Goal: Task Accomplishment & Management: Complete application form

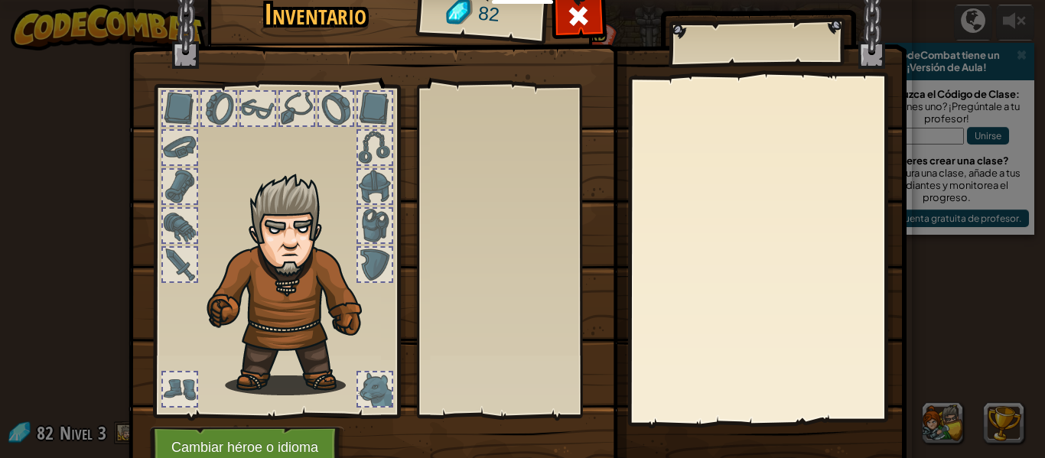
select select "es-ES"
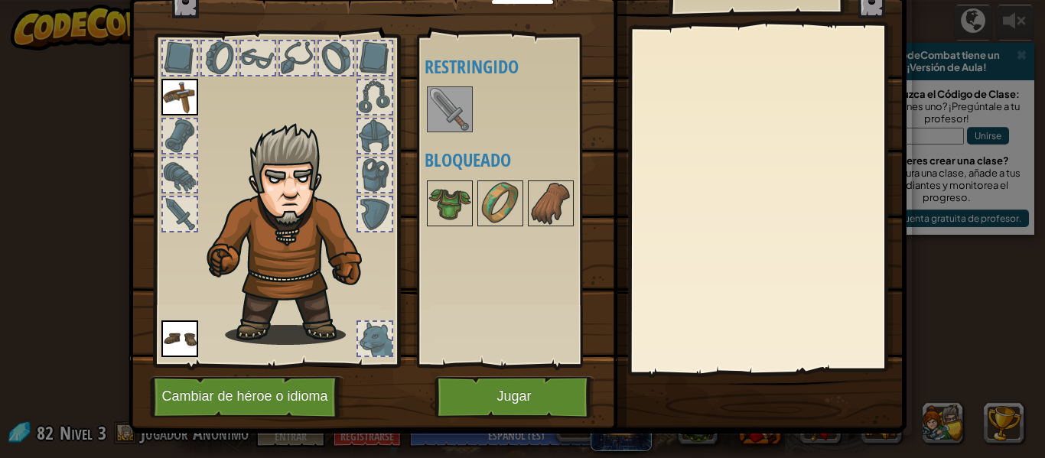
scroll to position [70, 0]
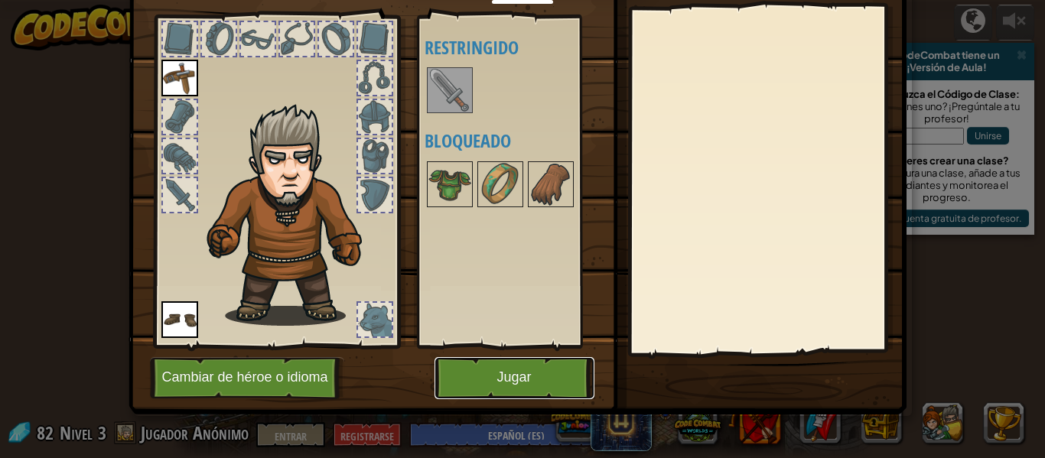
click at [451, 380] on button "Jugar" at bounding box center [515, 378] width 160 height 42
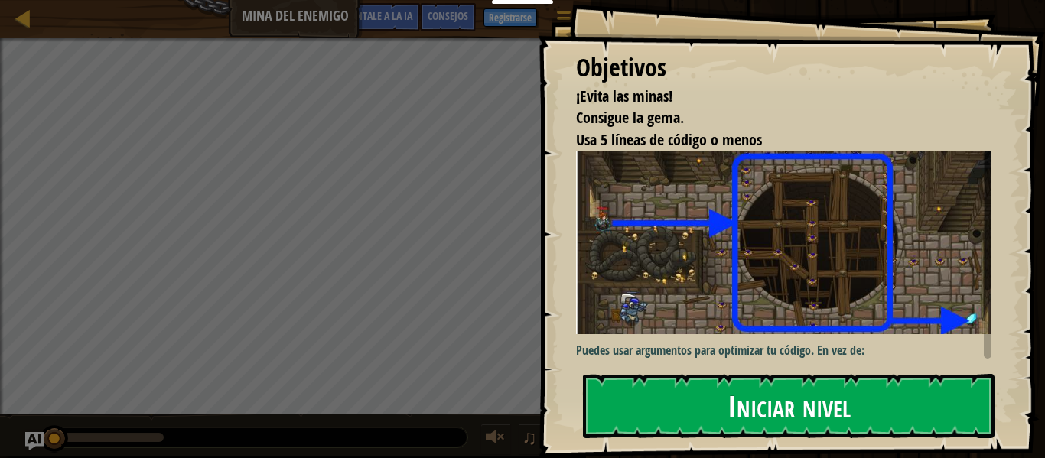
click at [844, 399] on font "Iniciar nivel" at bounding box center [789, 405] width 123 height 41
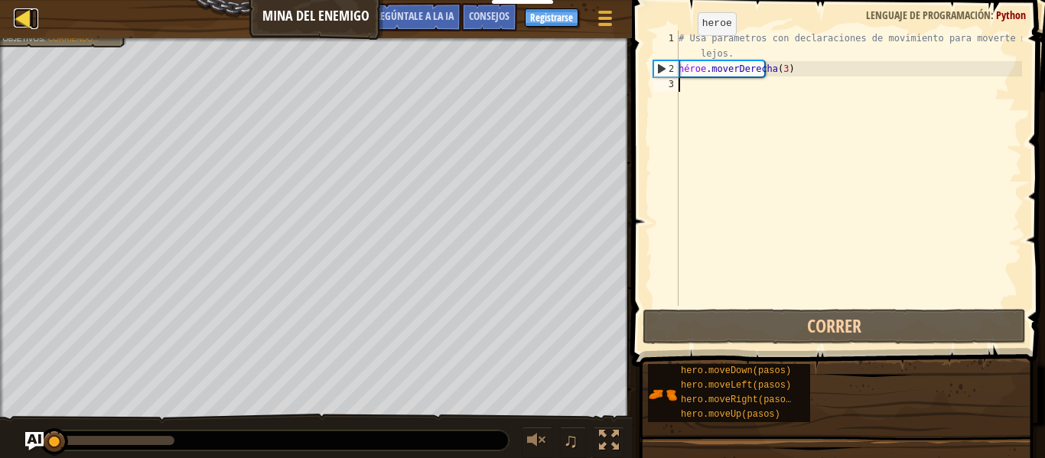
click at [18, 21] on div at bounding box center [23, 17] width 19 height 19
select select "es-ES"
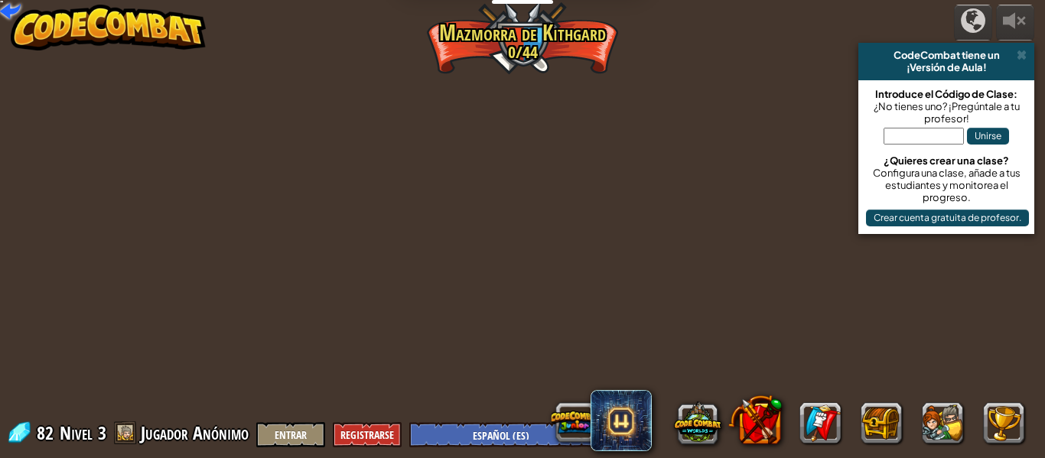
select select "es-ES"
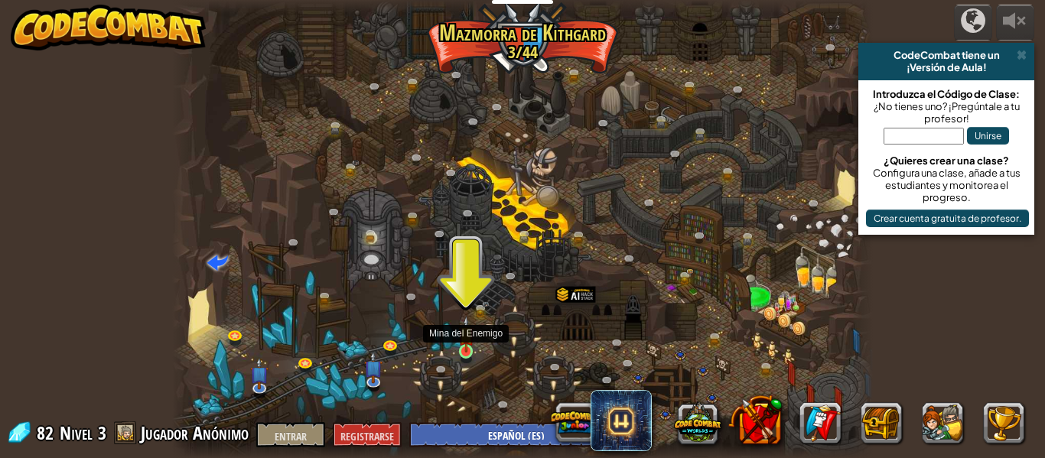
click at [468, 347] on img at bounding box center [466, 334] width 16 height 37
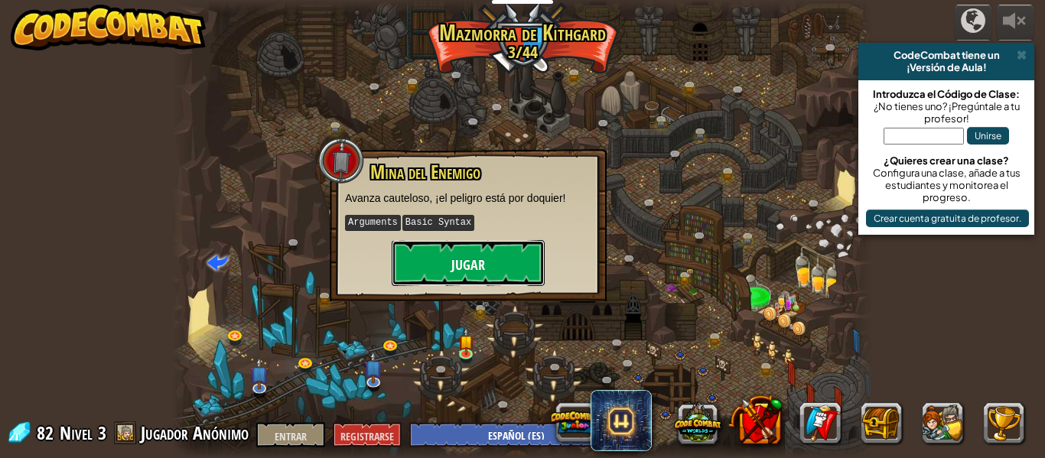
click at [457, 266] on font "Jugar" at bounding box center [468, 265] width 34 height 19
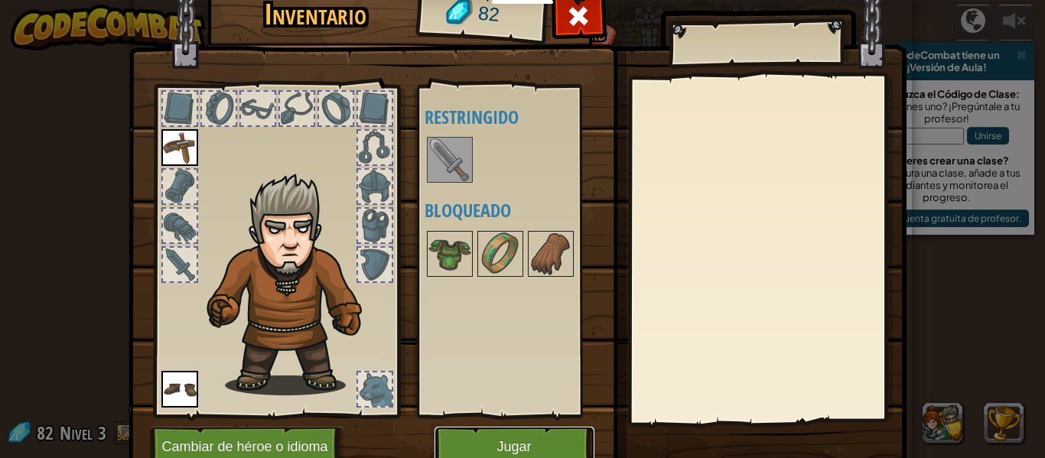
click at [488, 448] on button "Jugar" at bounding box center [515, 448] width 160 height 42
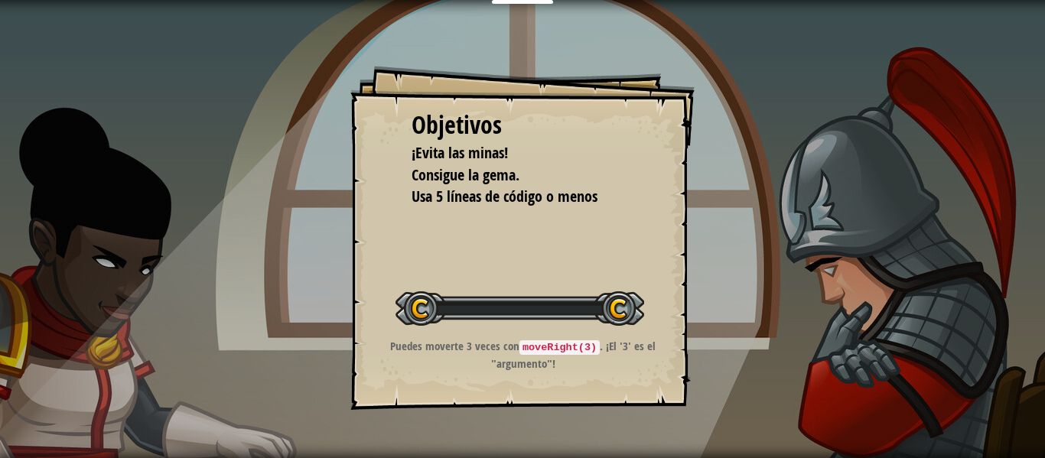
click at [615, 137] on div "Objetivos" at bounding box center [523, 125] width 222 height 35
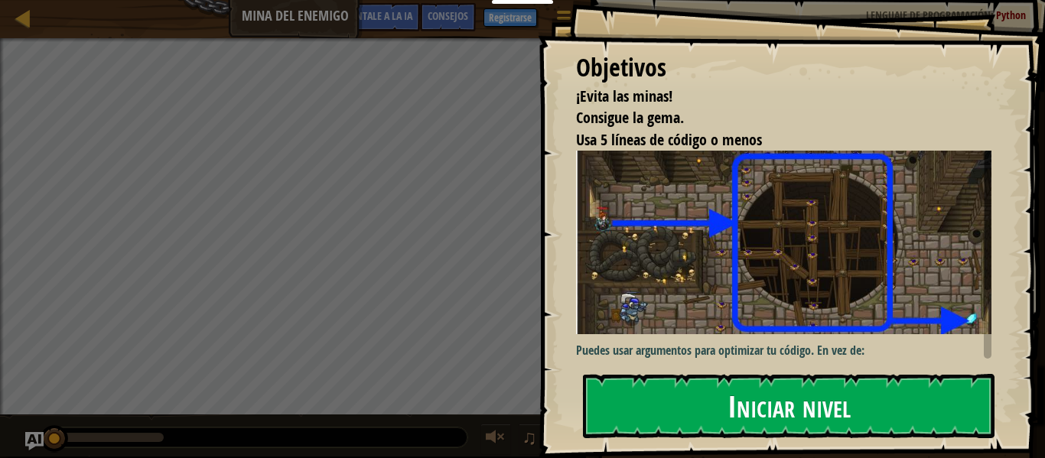
click at [615, 396] on button "Iniciar nivel" at bounding box center [789, 406] width 412 height 64
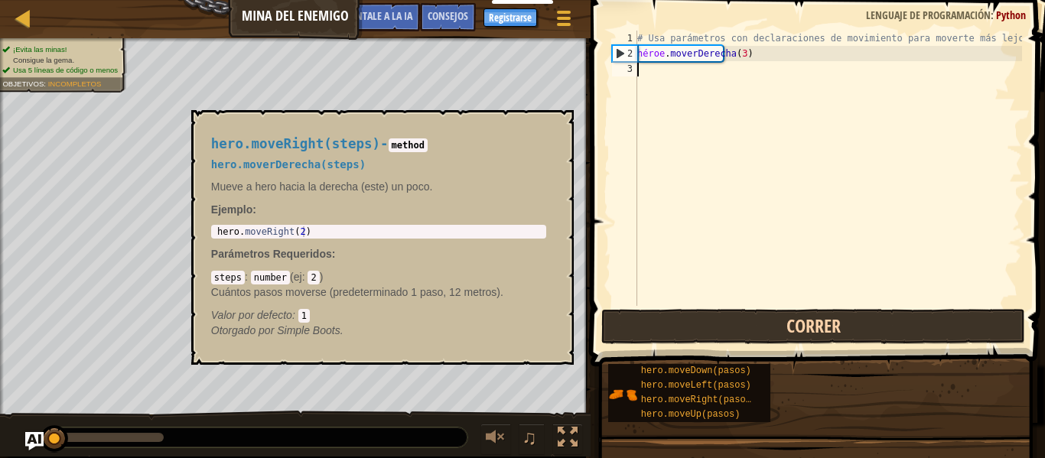
click at [741, 386] on div "Mapa Mina del Enemigo Menú del [DEMOGRAPHIC_DATA] Registrarse Consejos [DEMOGRA…" at bounding box center [522, 229] width 1045 height 458
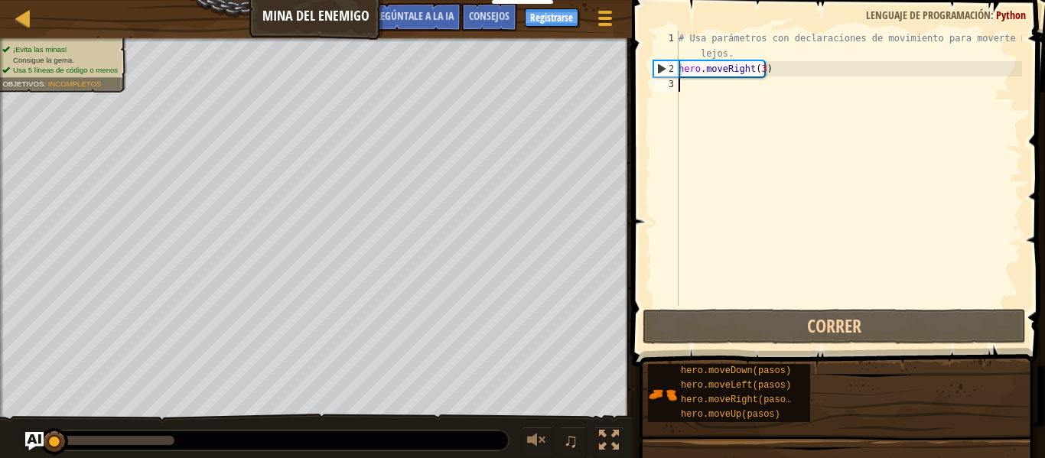
click at [687, 184] on div "Mapa Mina del Enemigo Menú del [DEMOGRAPHIC_DATA] Registrarse Consejos [DEMOGRA…" at bounding box center [522, 229] width 1045 height 458
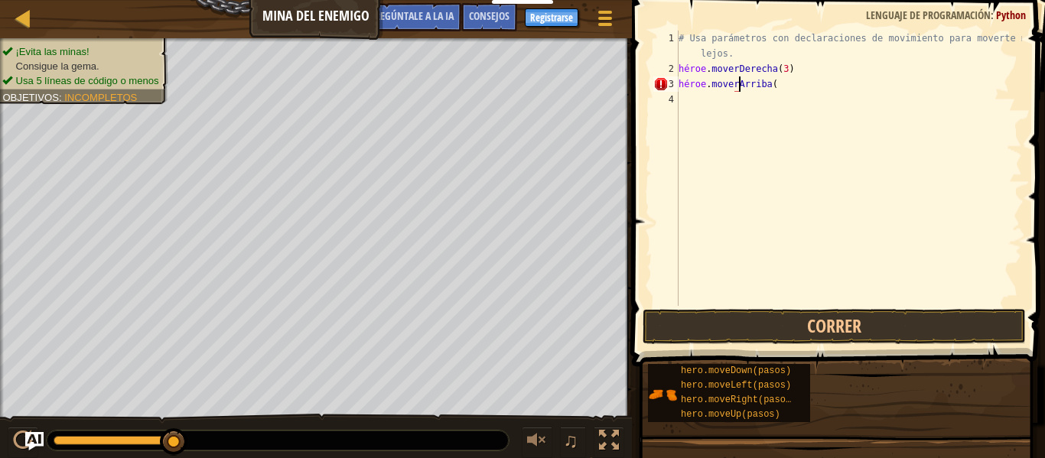
scroll to position [7, 5]
type textarea "hero.moveUp()"
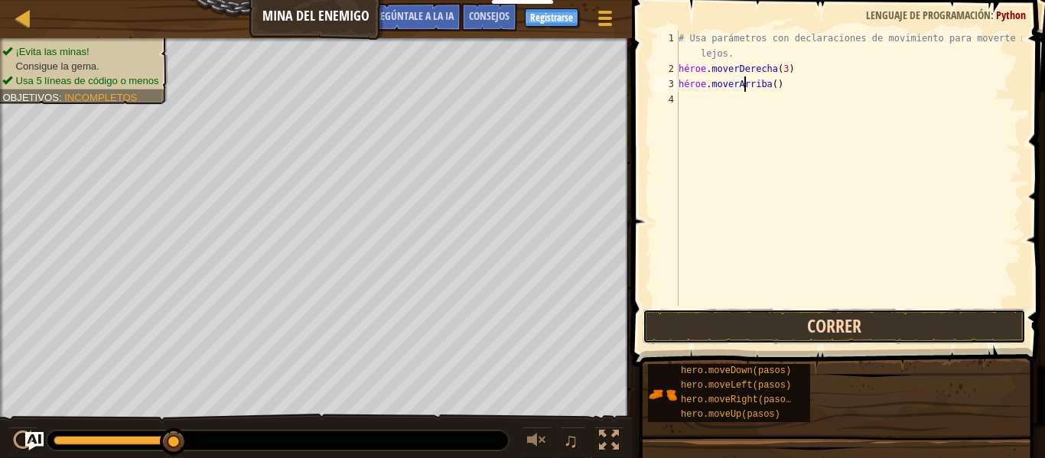
click at [664, 331] on button "Correr" at bounding box center [834, 326] width 383 height 35
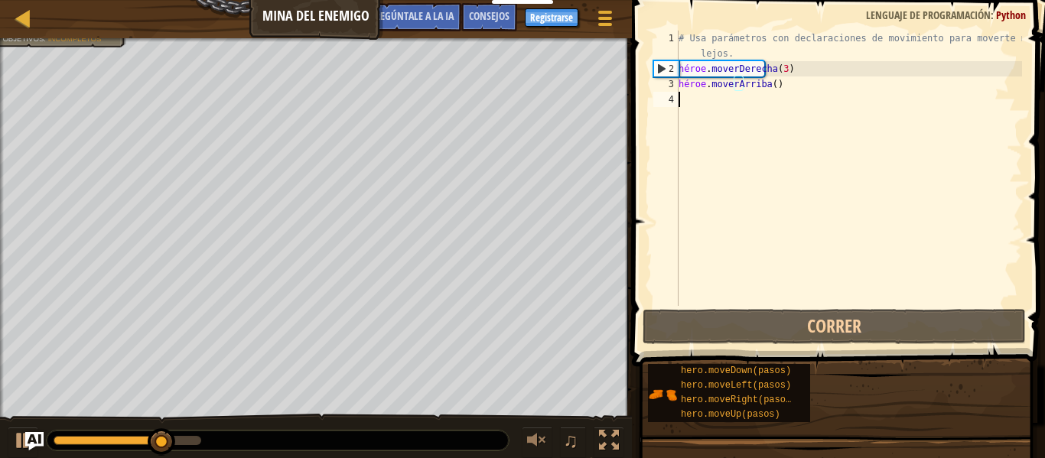
click at [815, 92] on div "# Usa parámetros con declaraciones de movimiento para moverte más lejos. héroe …" at bounding box center [849, 191] width 347 height 321
click at [773, 102] on div "# Usa parámetros con declaraciones de movimiento para moverte más lejos. héroe …" at bounding box center [849, 191] width 347 height 321
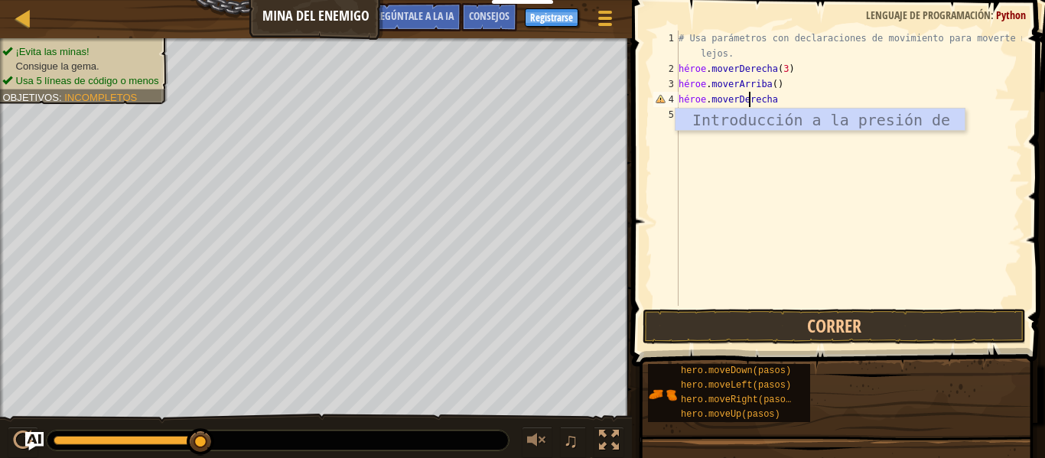
scroll to position [7, 5]
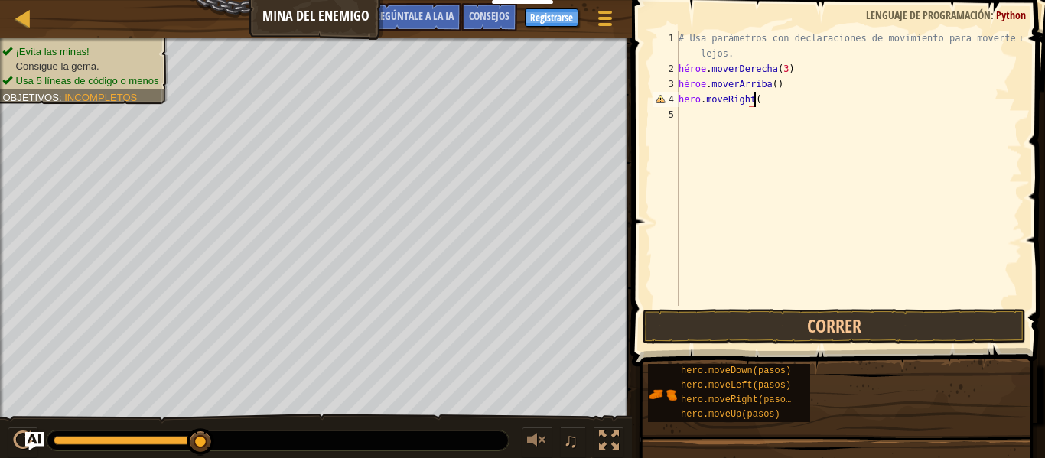
type textarea "hero.moveRight()"
click at [700, 115] on div "# Usa parámetros con declaraciones de movimiento para moverte más lejos. héroe …" at bounding box center [849, 191] width 347 height 321
type textarea "hero.moveDown(4)"
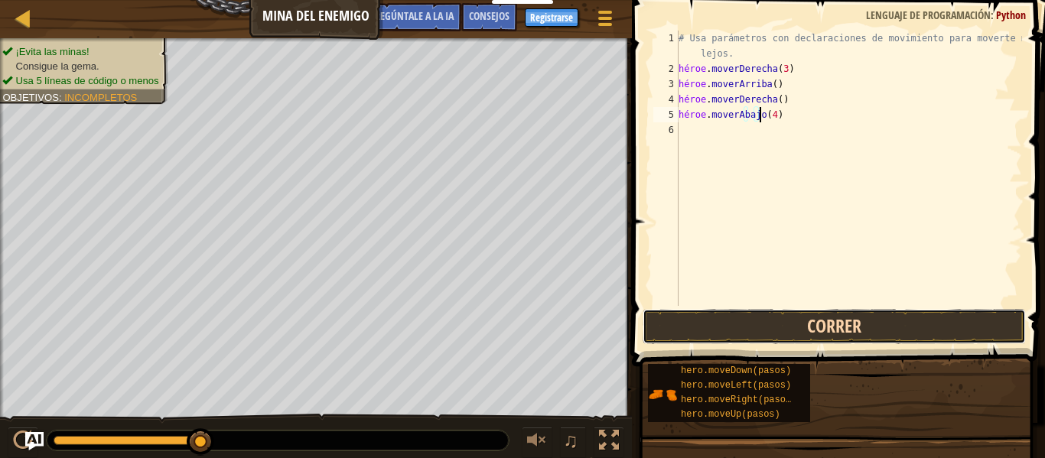
click at [754, 330] on button "Correr" at bounding box center [834, 326] width 383 height 35
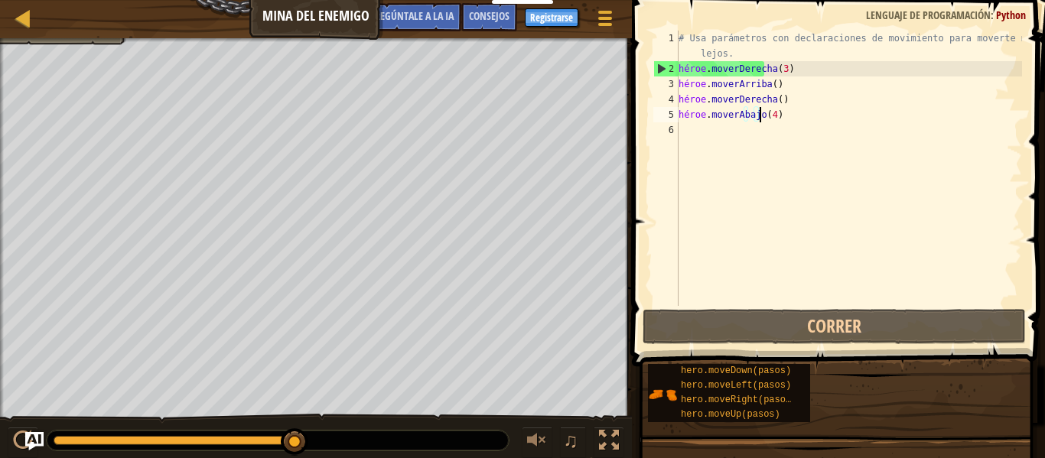
click at [826, 120] on div "# Usa parámetros con declaraciones de movimiento para moverte más lejos. héroe …" at bounding box center [849, 191] width 347 height 321
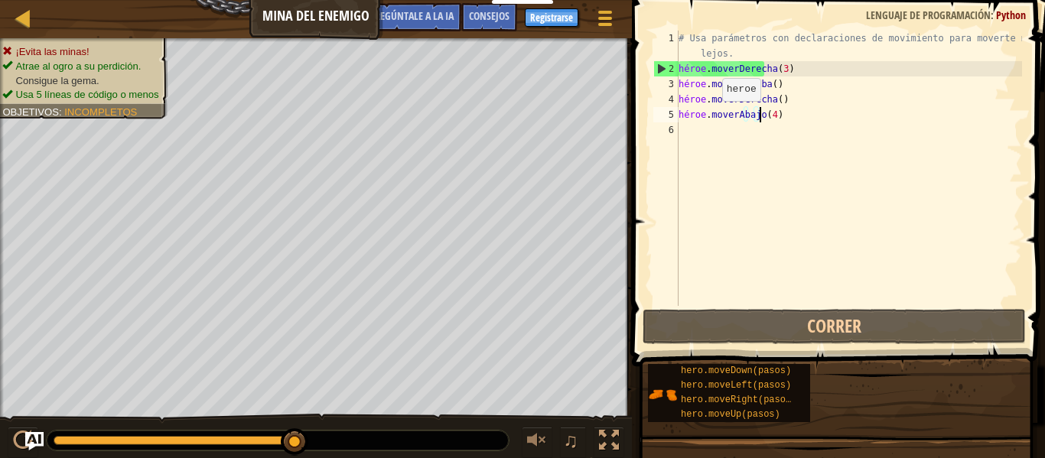
drag, startPoint x: 286, startPoint y: 445, endPoint x: 310, endPoint y: 444, distance: 23.8
click at [310, 444] on div at bounding box center [278, 441] width 462 height 20
click at [803, 126] on div "# Usa parámetros con declaraciones de movimiento para moverte más lejos. héroe …" at bounding box center [849, 191] width 347 height 321
click at [797, 119] on div "# Usa parámetros con declaraciones de movimiento para moverte más lejos. héroe …" at bounding box center [849, 191] width 347 height 321
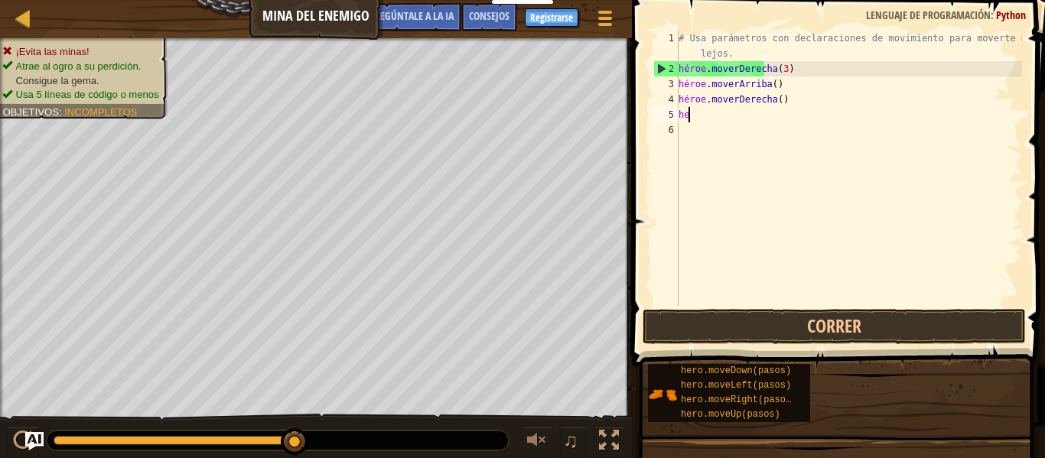
type textarea "h"
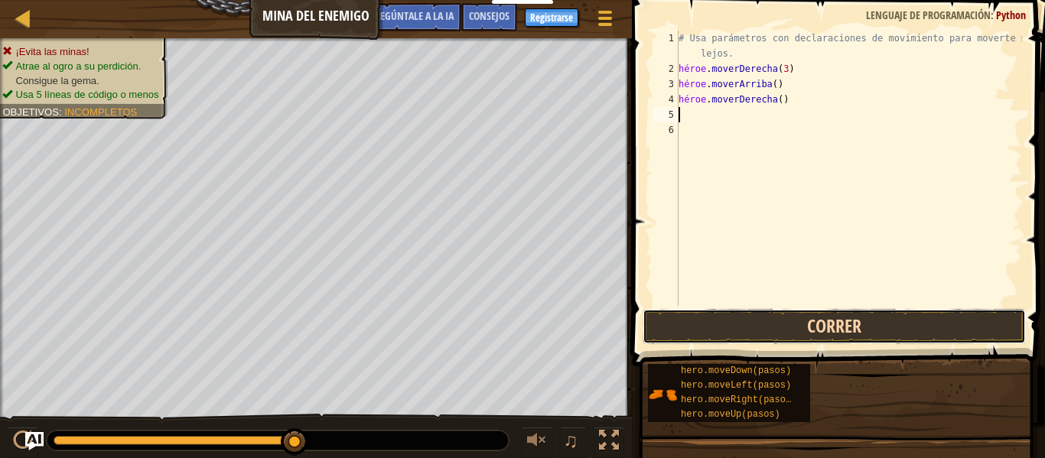
click at [689, 322] on button "Correr" at bounding box center [834, 326] width 383 height 35
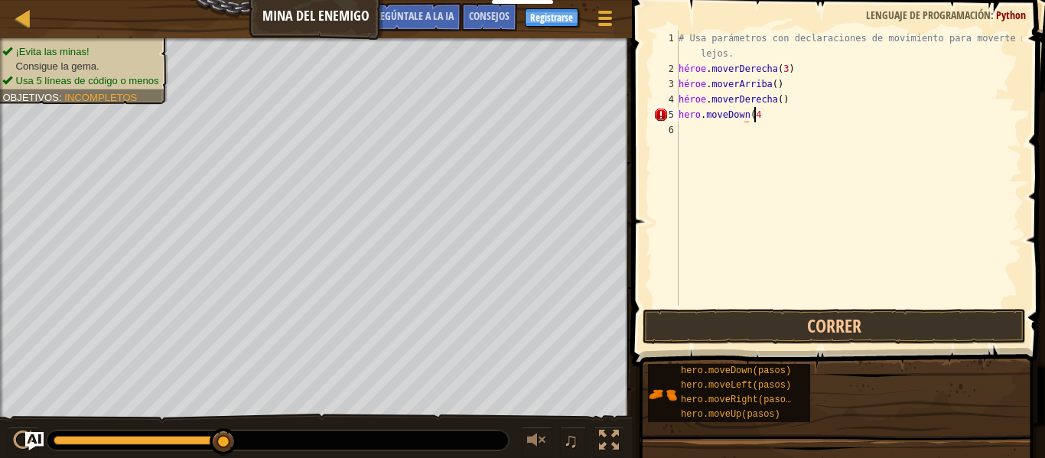
scroll to position [7, 5]
type textarea "hero.moveDown(4)"
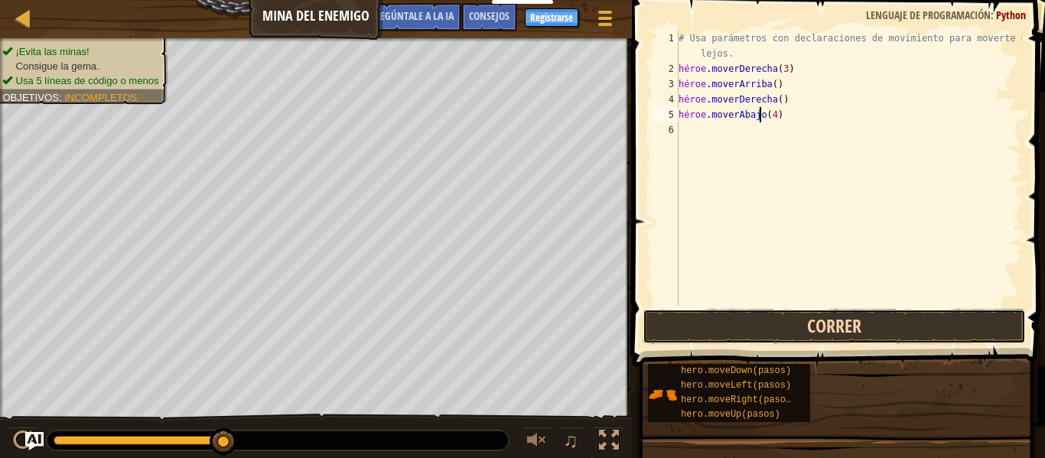
click at [825, 317] on button "Correr" at bounding box center [834, 326] width 383 height 35
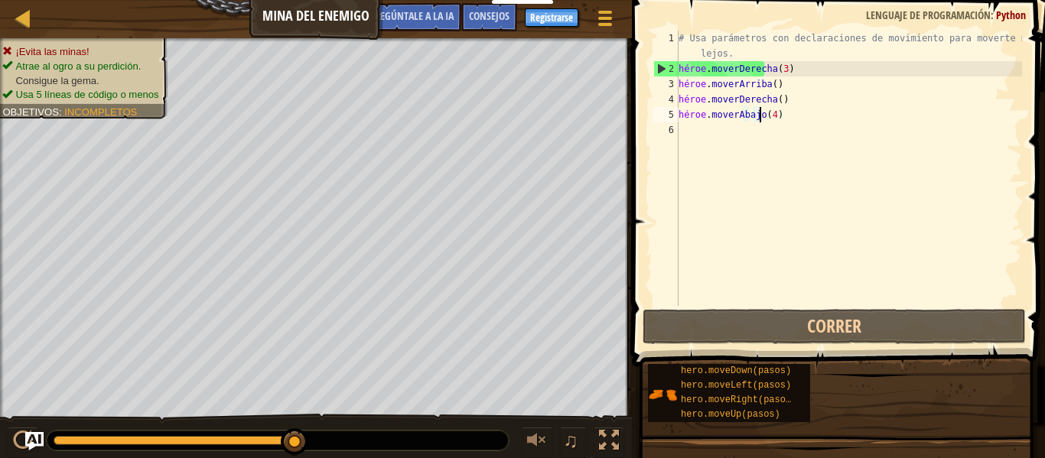
click at [807, 114] on div "# Usa parámetros con declaraciones de movimiento para moverte más lejos. héroe …" at bounding box center [849, 191] width 347 height 321
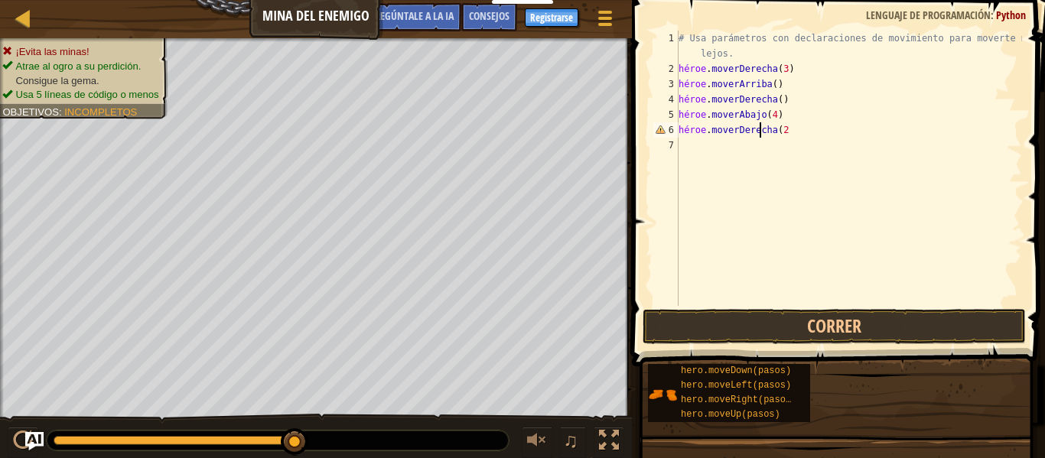
type textarea "hero.moveRight(2)"
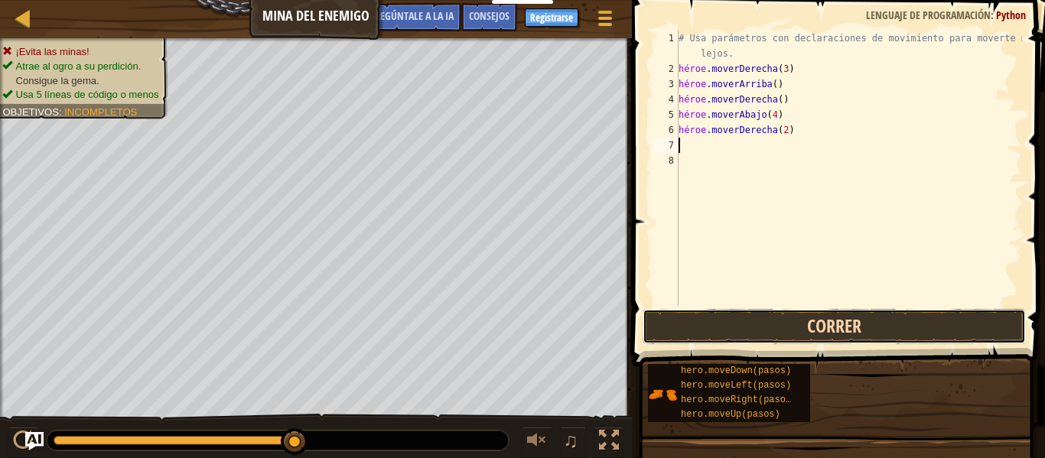
click at [835, 330] on button "Correr" at bounding box center [834, 326] width 383 height 35
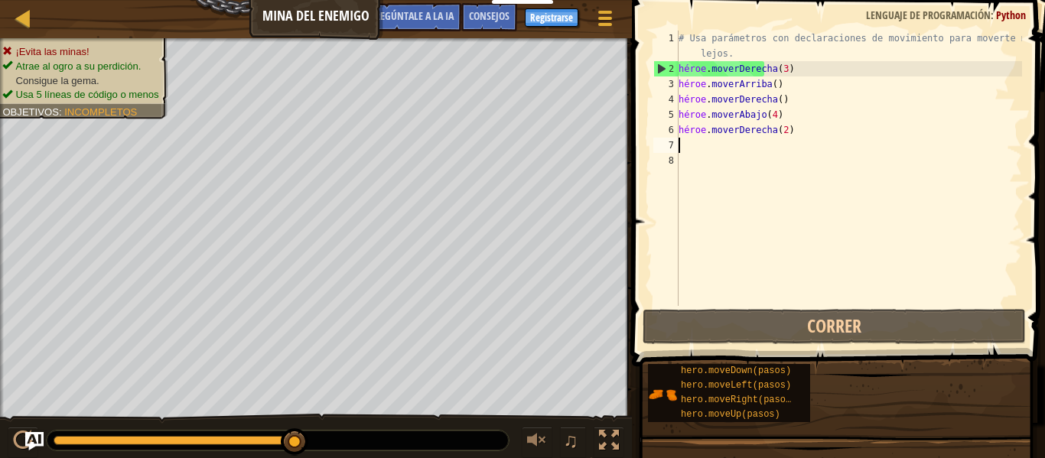
click at [790, 109] on div "# Usa parámetros con declaraciones de movimiento para moverte más lejos. héroe …" at bounding box center [849, 191] width 347 height 321
click at [790, 110] on div "# Usa parámetros con declaraciones de movimiento para moverte más lejos. héroe …" at bounding box center [849, 191] width 347 height 321
click at [790, 110] on div "# Usa parámetros con declaraciones de movimiento para moverte más lejos. héroe …" at bounding box center [849, 168] width 347 height 275
click at [790, 110] on div "# Usa parámetros con declaraciones de movimiento para moverte más lejos. héroe …" at bounding box center [849, 191] width 347 height 321
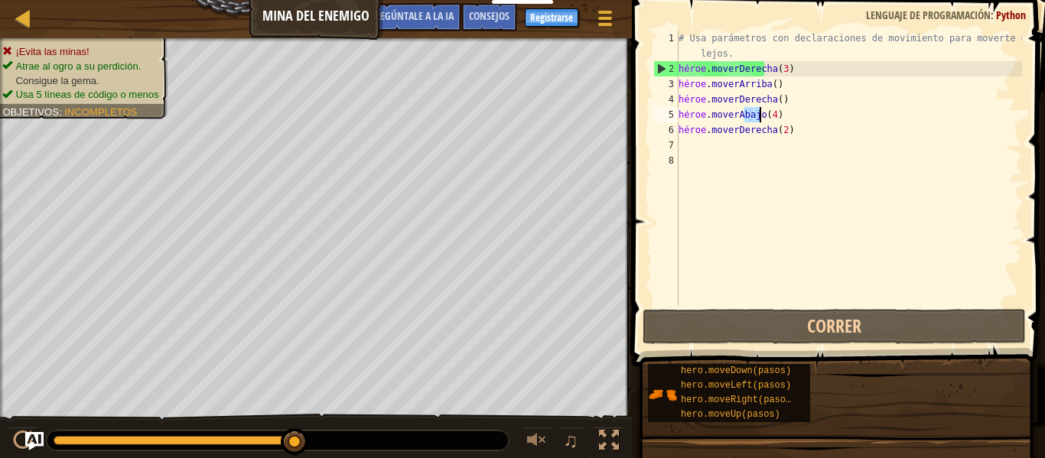
click at [782, 116] on div "# Usa parámetros con declaraciones de movimiento para moverte más lejos. héroe …" at bounding box center [849, 168] width 347 height 275
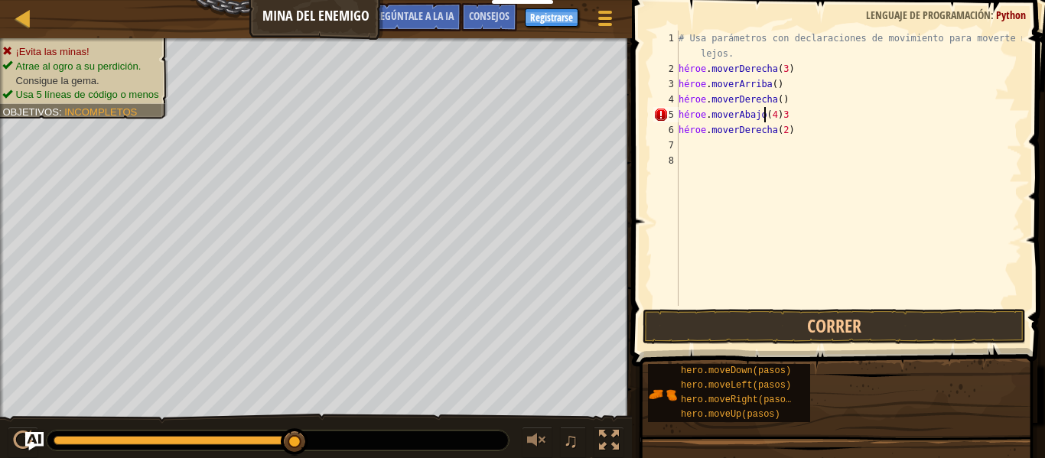
click at [817, 116] on div "# Usa parámetros con declaraciones de movimiento para moverte más lejos. héroe …" at bounding box center [849, 191] width 347 height 321
type textarea "hero.moveDown(3)"
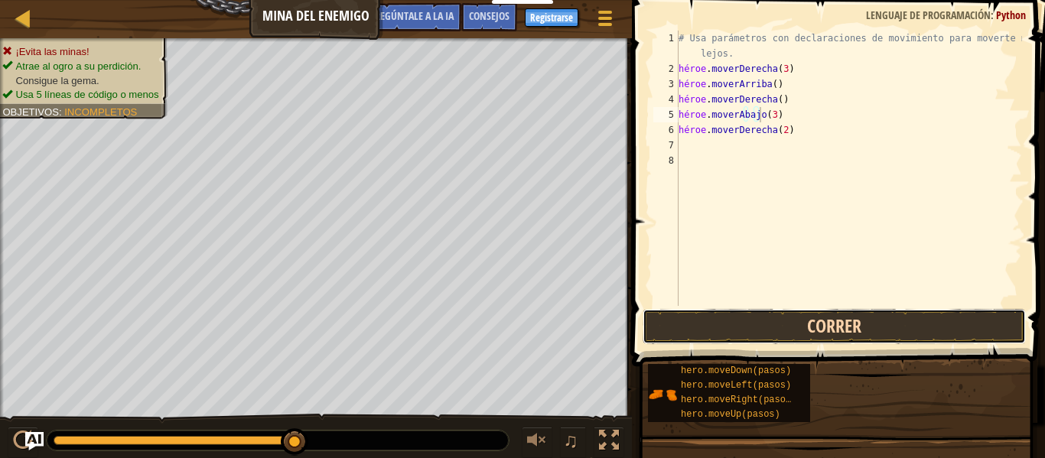
click at [809, 333] on button "Correr" at bounding box center [834, 326] width 383 height 35
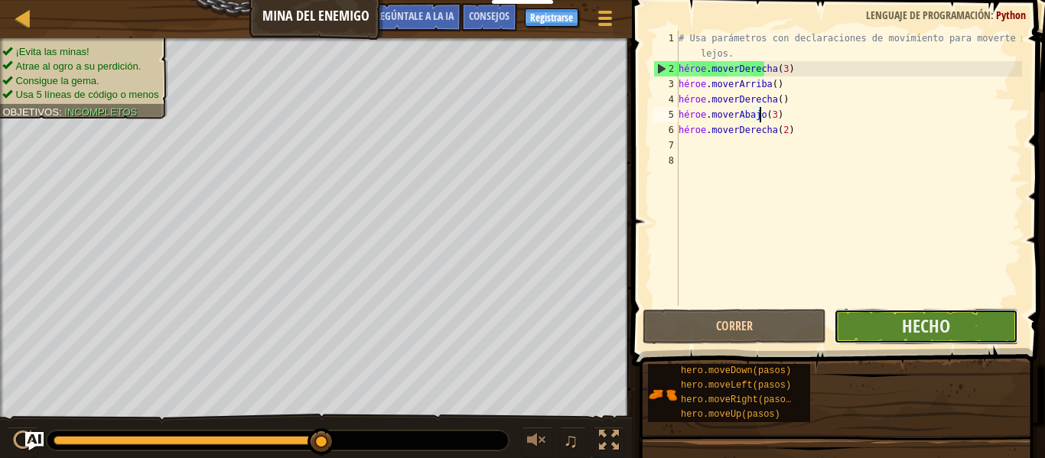
click at [873, 317] on button "Hecho" at bounding box center [926, 326] width 184 height 35
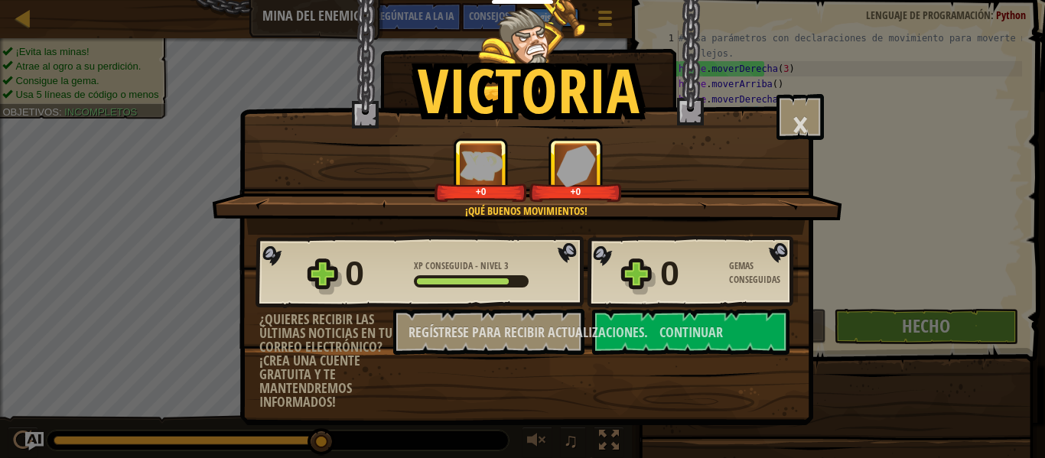
click at [627, 190] on div "+0 +0" at bounding box center [528, 170] width 594 height 64
drag, startPoint x: 627, startPoint y: 190, endPoint x: 637, endPoint y: 206, distance: 18.9
click at [637, 206] on div "¡Qué buenos movimientos! +0 +0" at bounding box center [527, 186] width 630 height 97
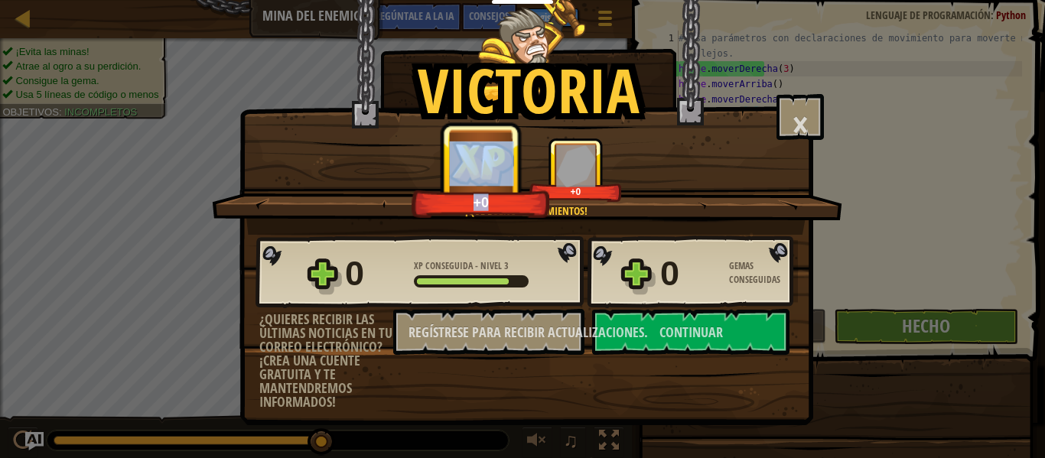
click at [637, 206] on div "¡Qué buenos movimientos!" at bounding box center [526, 210] width 483 height 15
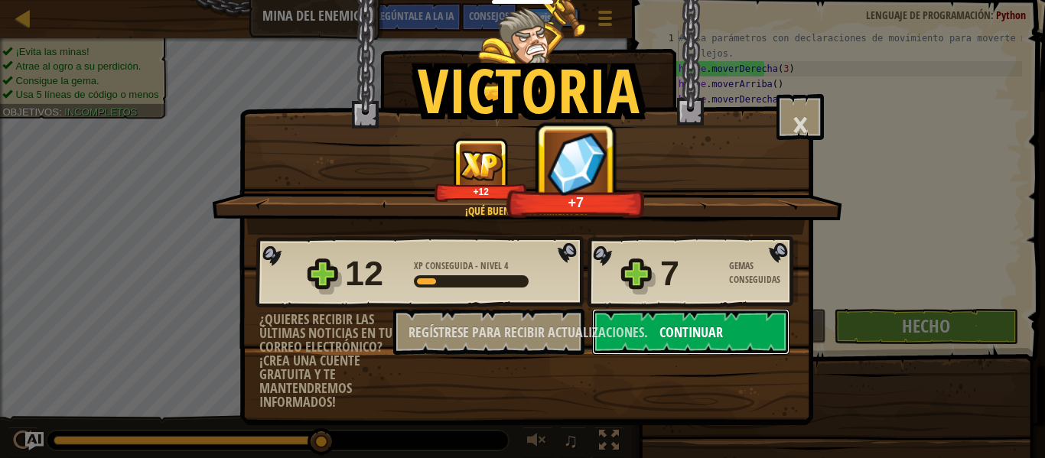
click at [735, 338] on button "Continuar" at bounding box center [690, 332] width 197 height 46
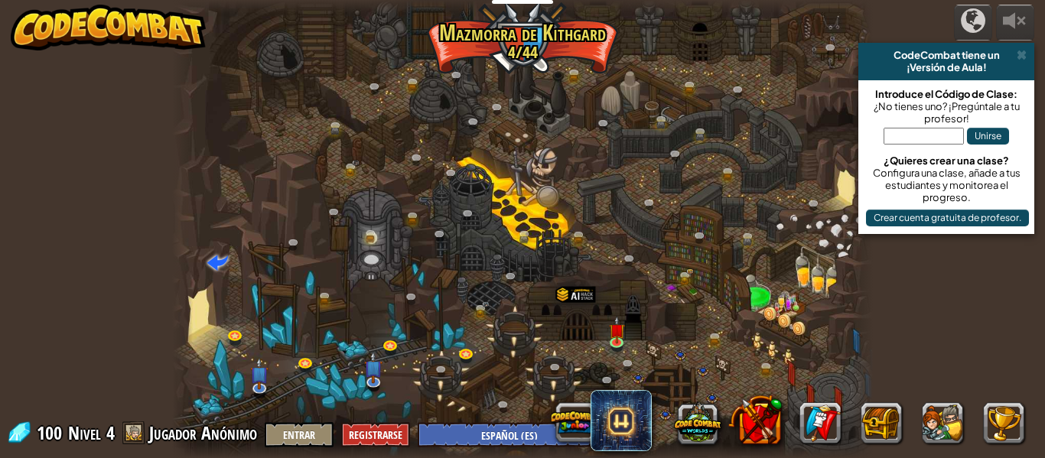
select select "es-ES"
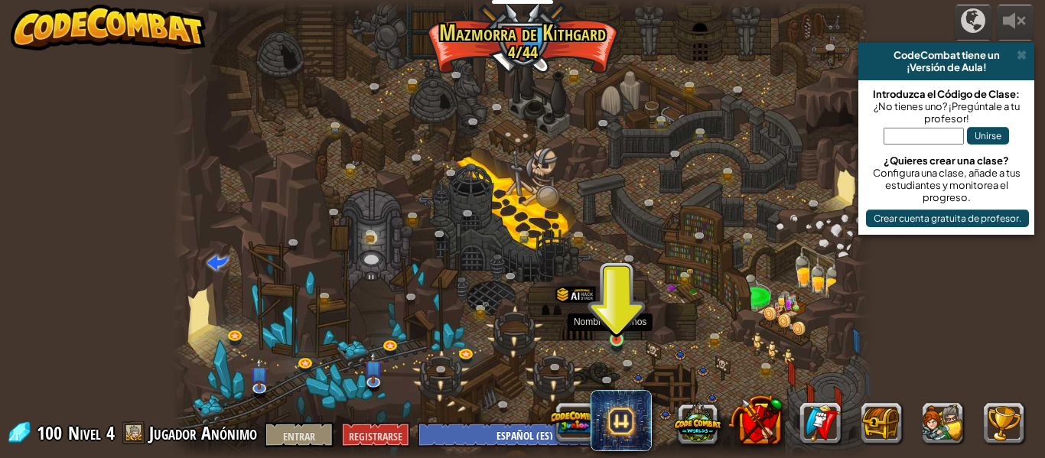
click at [613, 334] on img at bounding box center [616, 322] width 16 height 37
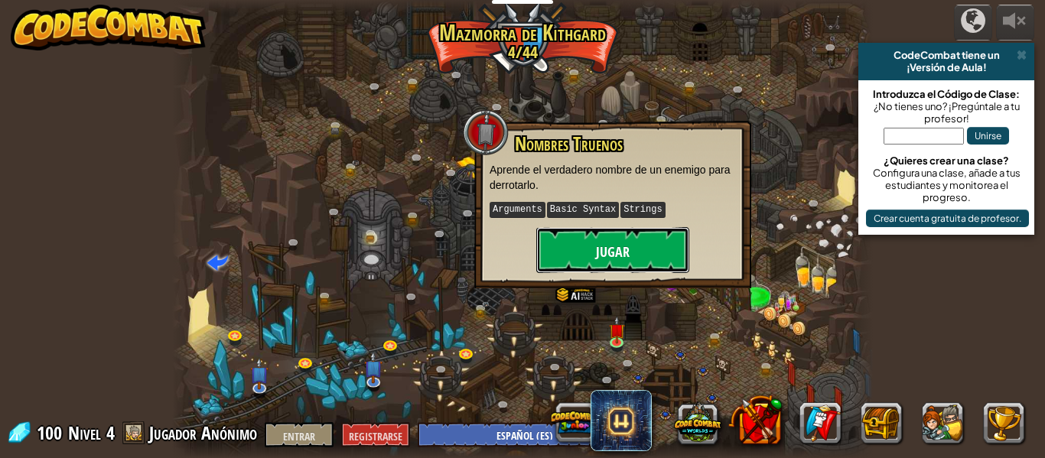
click at [623, 257] on font "Jugar" at bounding box center [613, 252] width 34 height 19
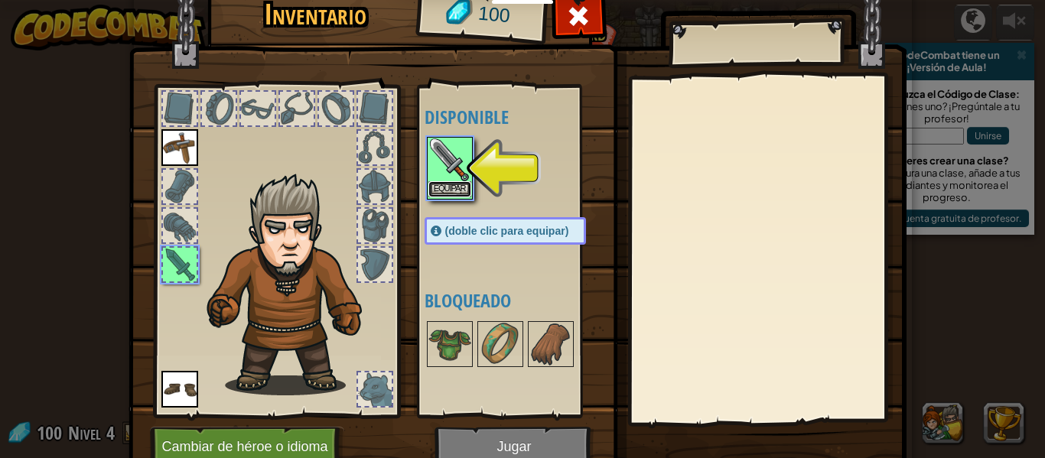
click at [451, 181] on button "Equipar" at bounding box center [449, 189] width 43 height 16
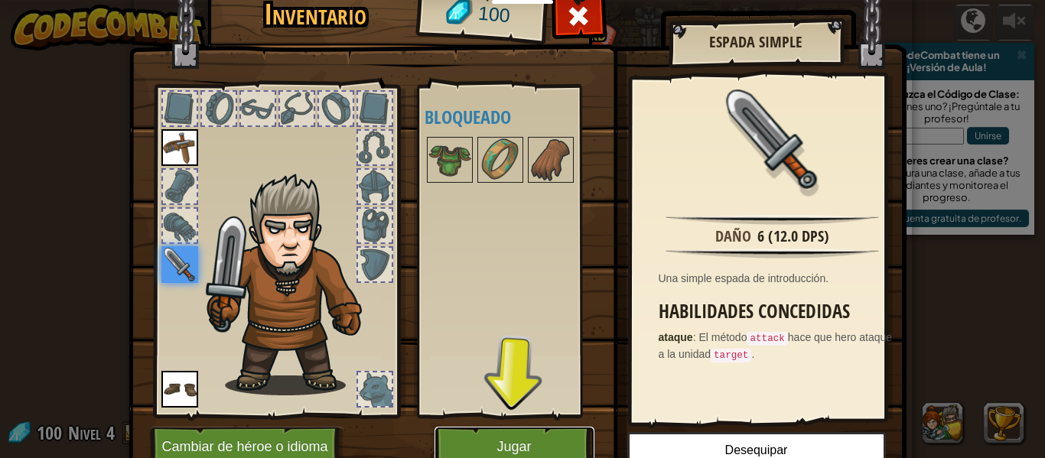
click at [549, 438] on button "Jugar" at bounding box center [515, 448] width 160 height 42
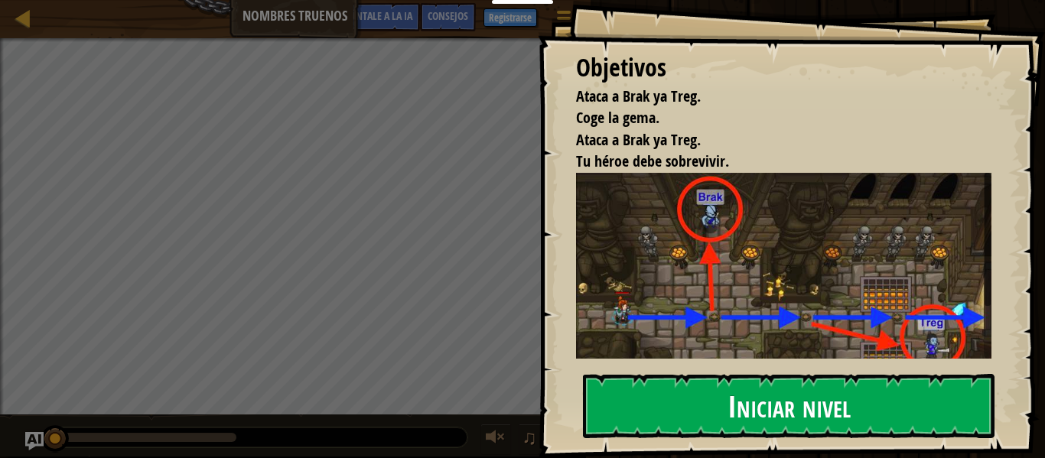
click at [822, 410] on font "Iniciar nivel" at bounding box center [789, 405] width 123 height 41
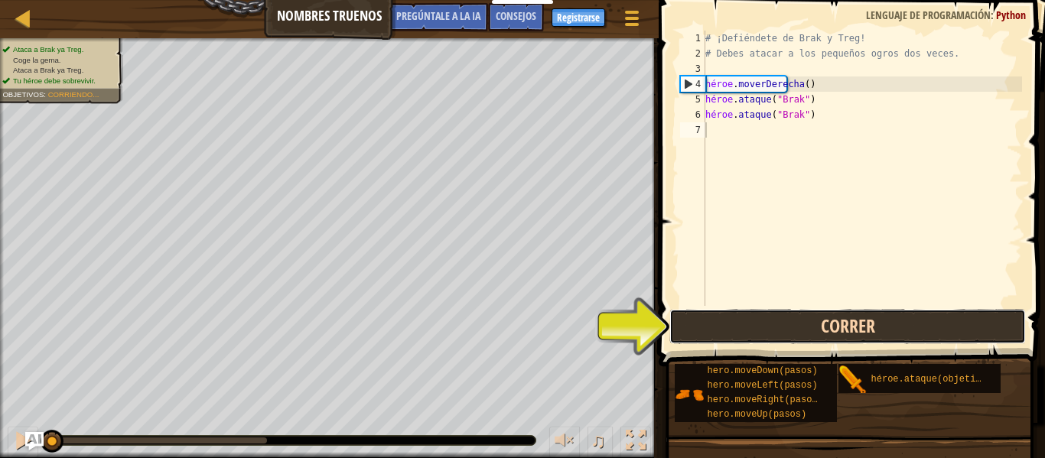
click at [781, 330] on button "Correr" at bounding box center [847, 326] width 357 height 35
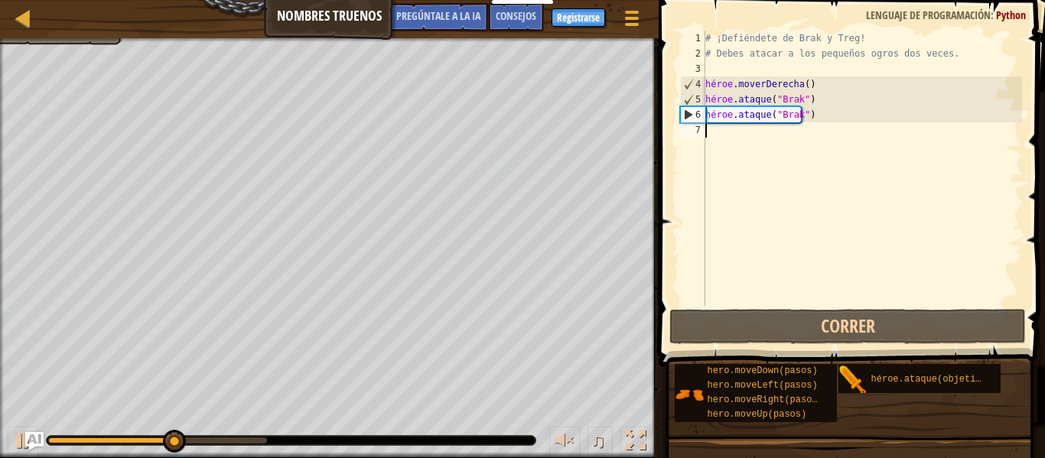
click at [808, 147] on div "# ¡Defiéndete de Brak y Treg! # Debes atacar a los pequeños ogros dos veces. hé…" at bounding box center [862, 184] width 320 height 306
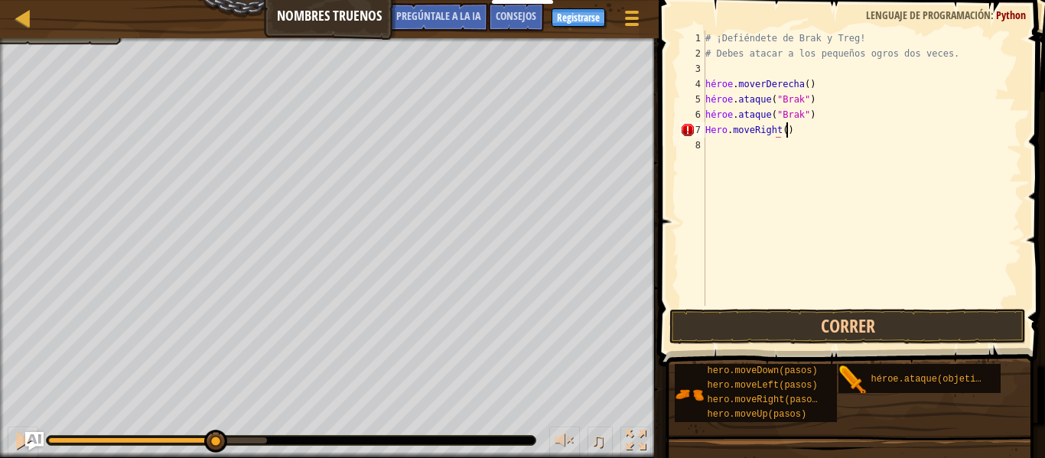
scroll to position [7, 6]
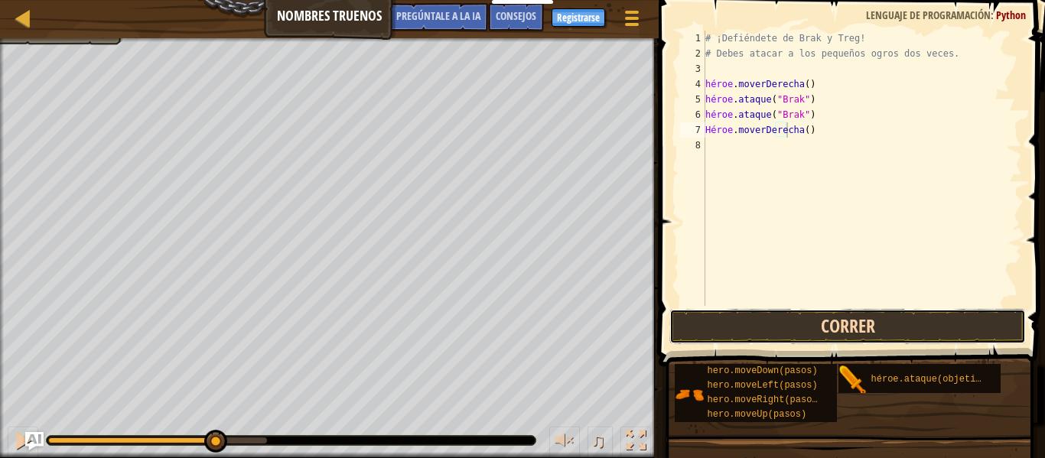
click at [869, 325] on button "Correr" at bounding box center [847, 326] width 357 height 35
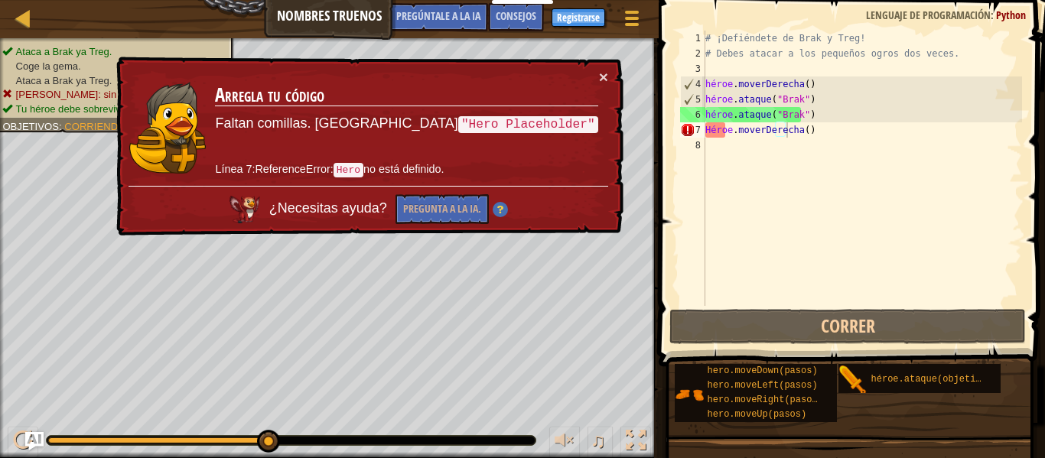
click at [555, 126] on code ""Hero Placeholder"" at bounding box center [528, 124] width 140 height 17
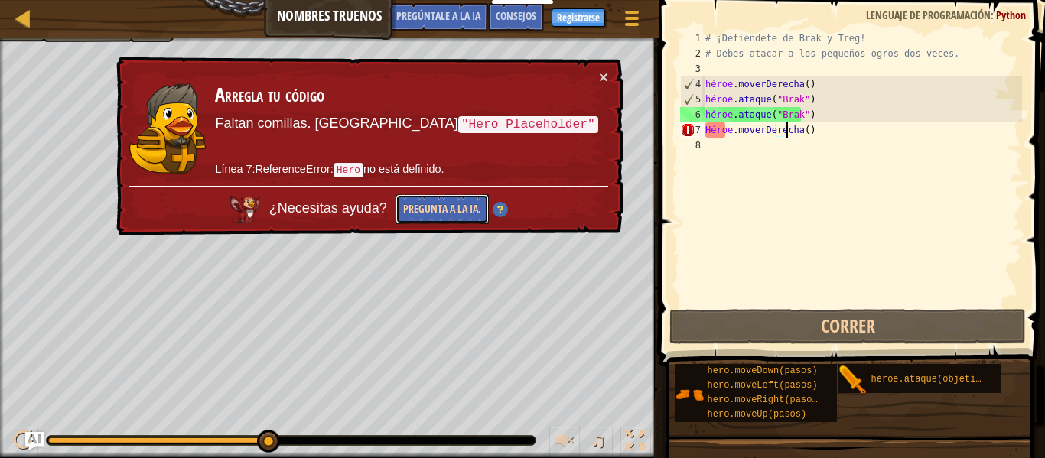
click at [489, 200] on button "Pregunta a la IA." at bounding box center [442, 209] width 93 height 30
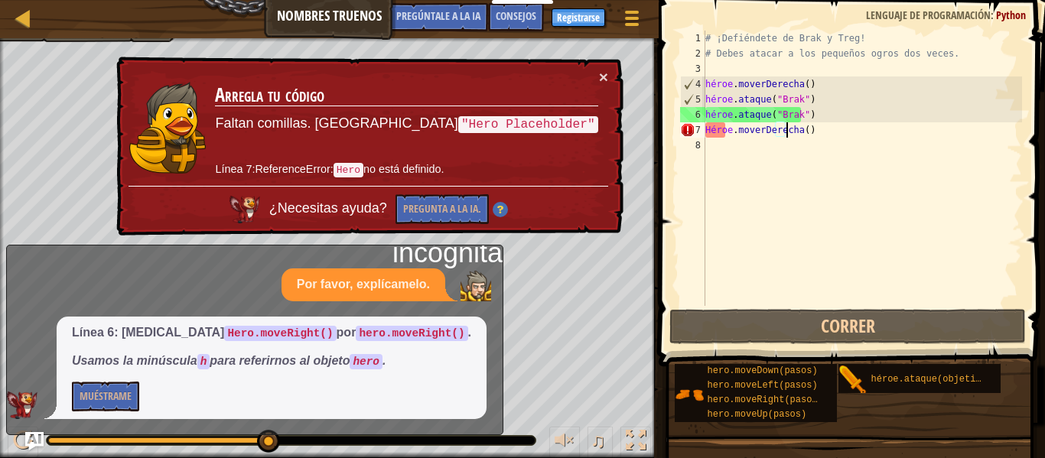
click at [857, 133] on div "# ¡Defiéndete de Brak y Treg! # Debes atacar a los pequeños ogros dos veces. hé…" at bounding box center [862, 184] width 320 height 306
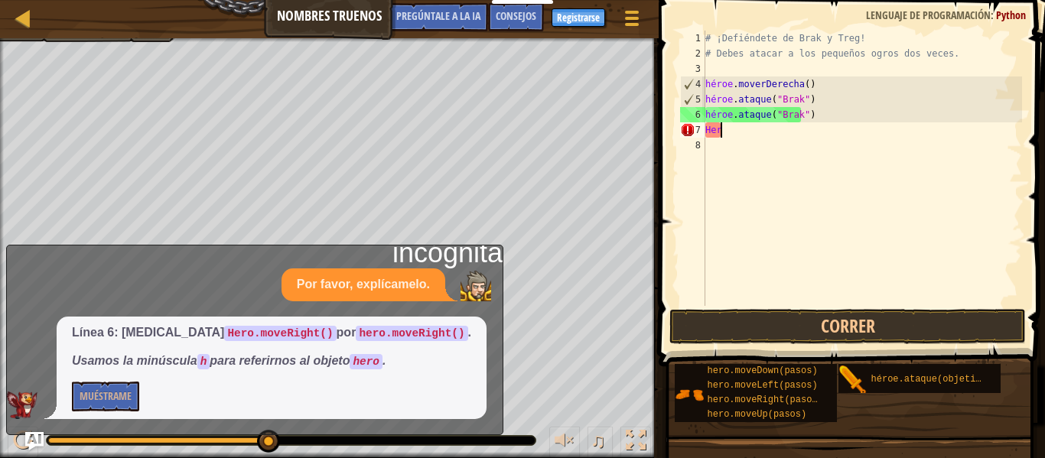
scroll to position [7, 0]
type textarea "H"
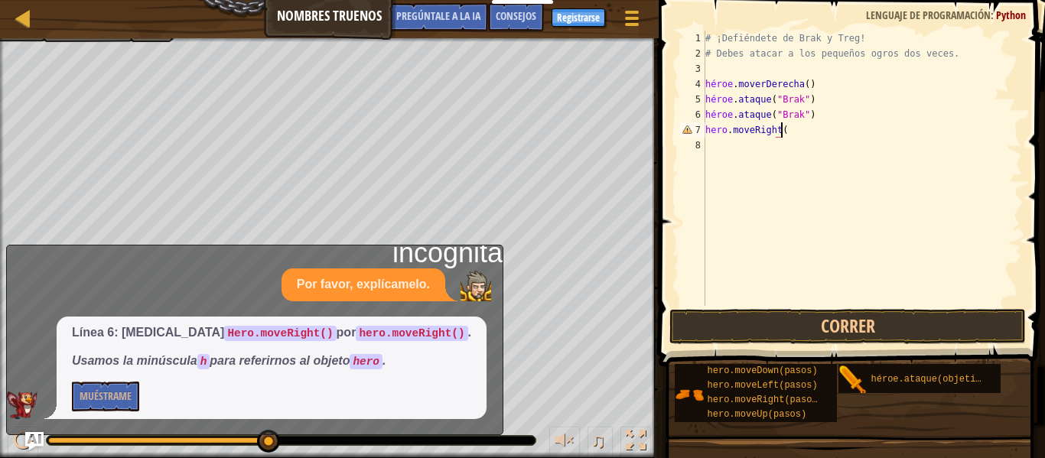
scroll to position [7, 6]
type textarea "hero.moveRight()"
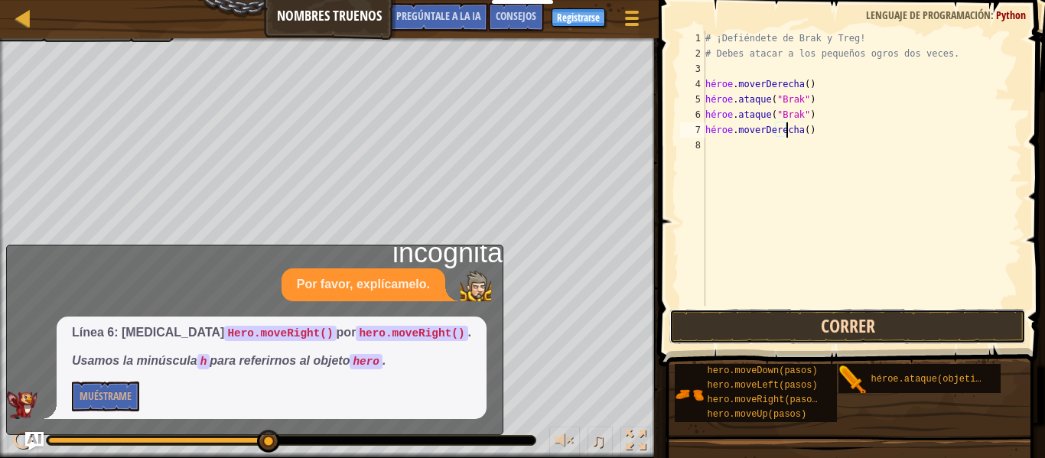
click at [861, 328] on button "Correr" at bounding box center [847, 326] width 357 height 35
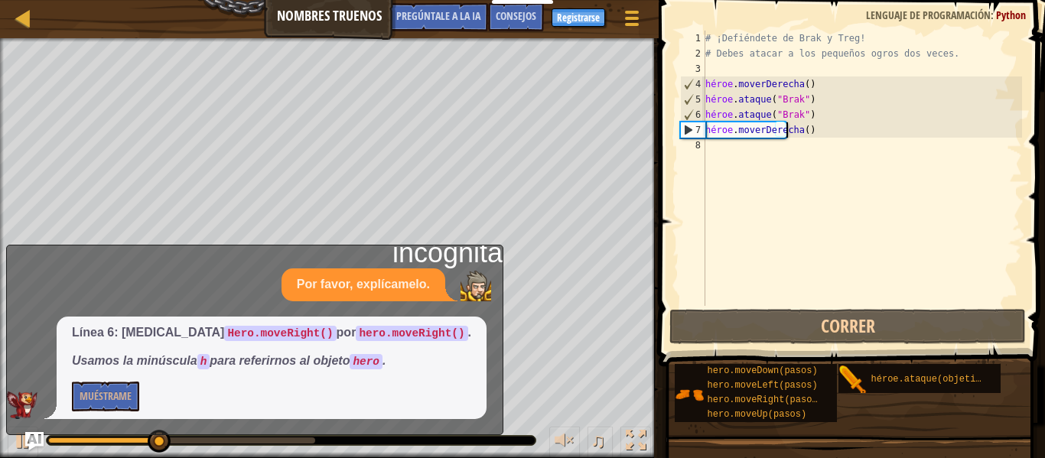
click at [429, 344] on div "Línea 6: [MEDICAL_DATA] Hero.moveRight() por hero.moveRight() . Usamos la minús…" at bounding box center [251, 368] width 488 height 103
click at [490, 262] on font "incógnita" at bounding box center [447, 252] width 110 height 31
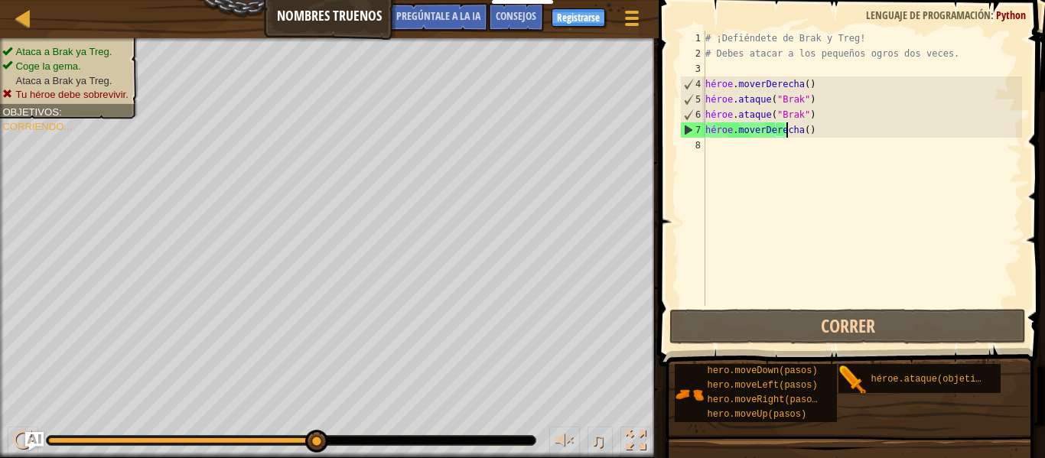
click at [858, 130] on div "# ¡Defiéndete de Brak y Treg! # Debes atacar a los pequeños ogros dos veces. hé…" at bounding box center [862, 184] width 320 height 306
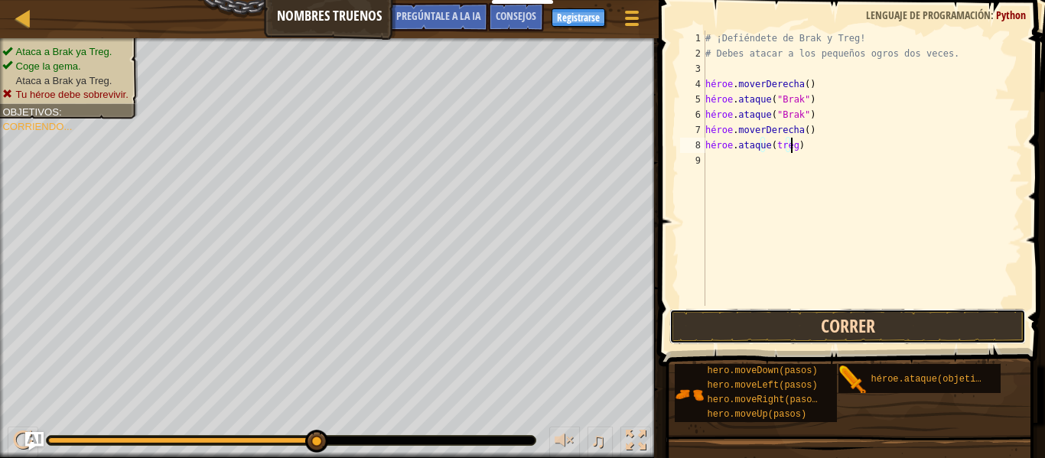
click at [864, 327] on button "Correr" at bounding box center [847, 326] width 357 height 35
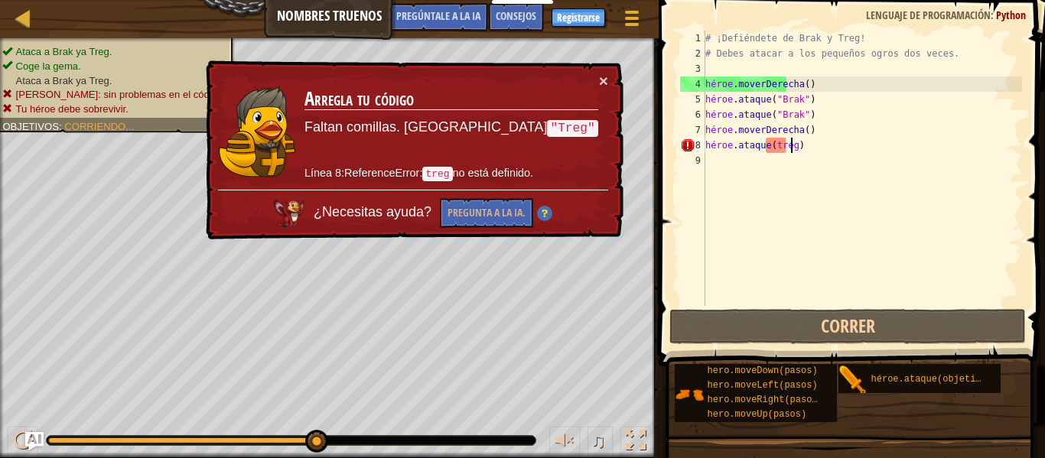
click at [795, 149] on div "# ¡Defiéndete de Brak y Treg! # Debes atacar a los pequeños ogros dos veces. hé…" at bounding box center [862, 184] width 320 height 306
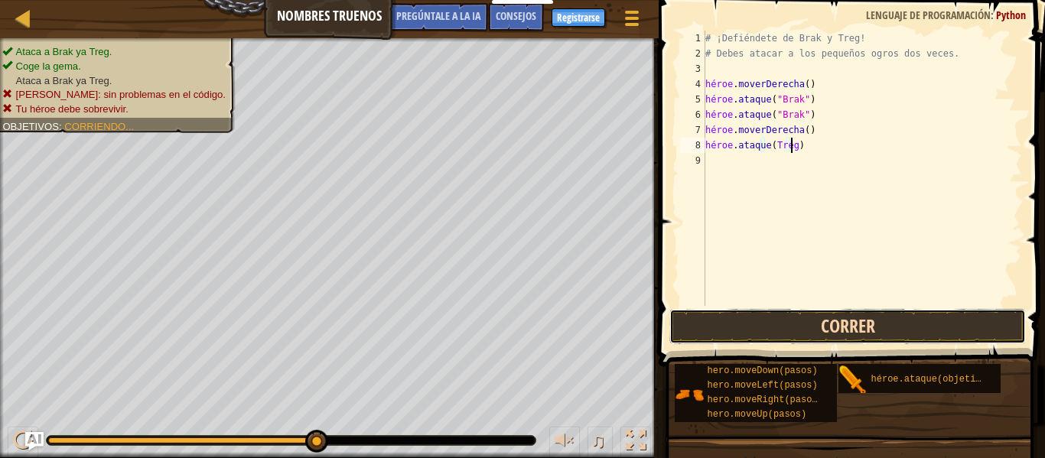
click at [796, 333] on button "Correr" at bounding box center [847, 326] width 357 height 35
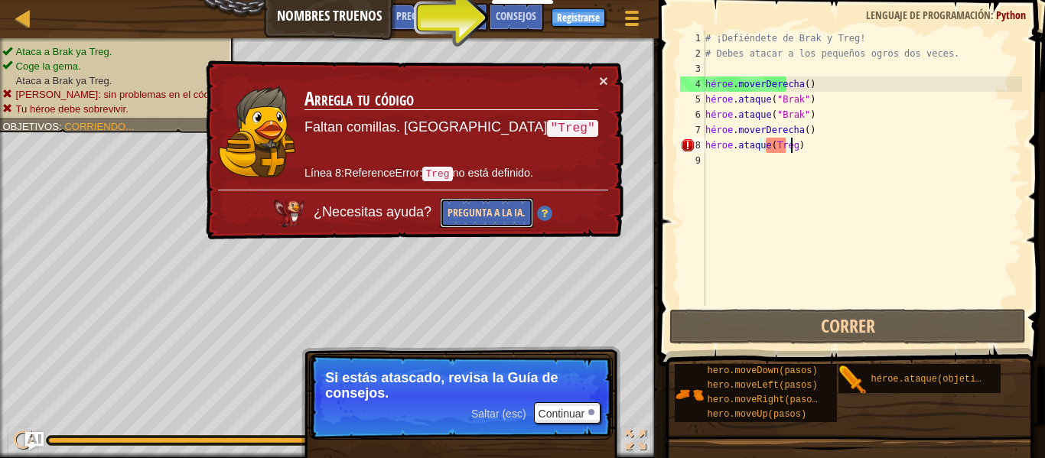
click at [526, 207] on font "Pregunta a la IA." at bounding box center [487, 212] width 78 height 15
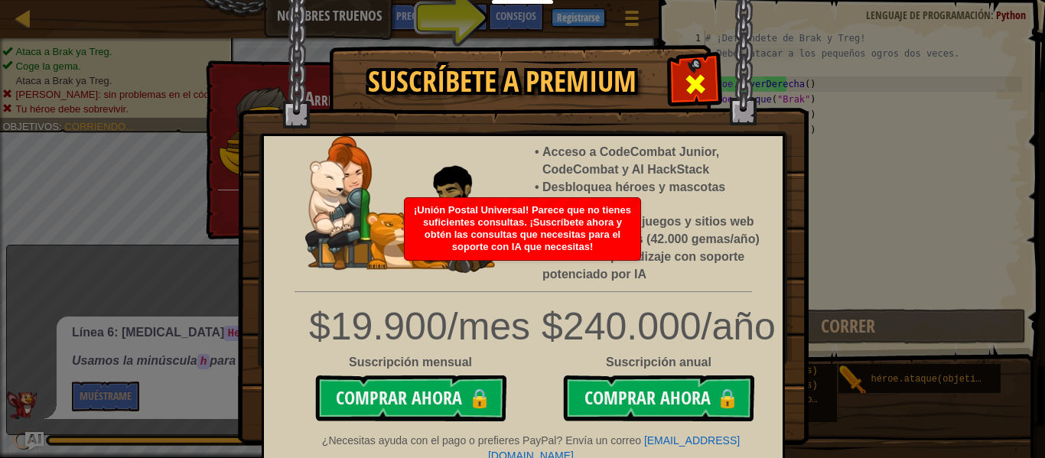
click at [704, 78] on span at bounding box center [695, 84] width 24 height 24
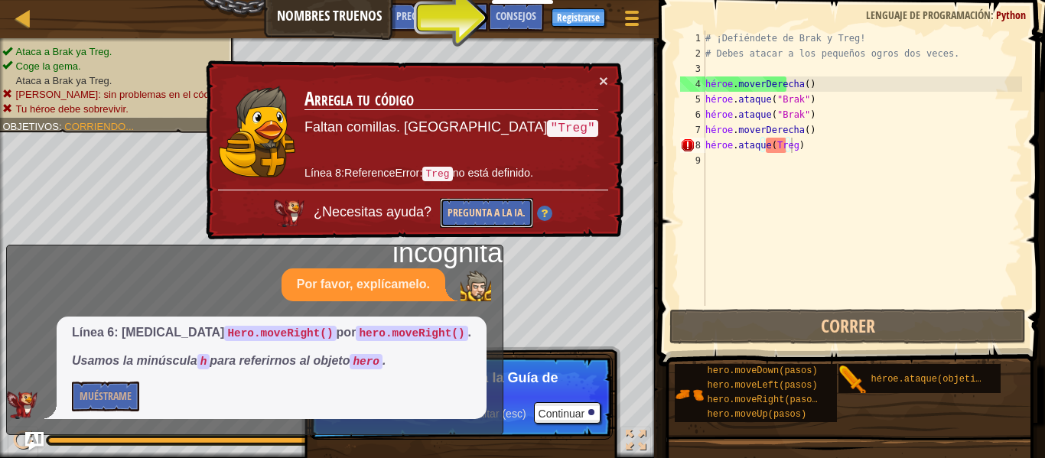
click at [476, 218] on button "Pregunta a la IA." at bounding box center [486, 213] width 93 height 30
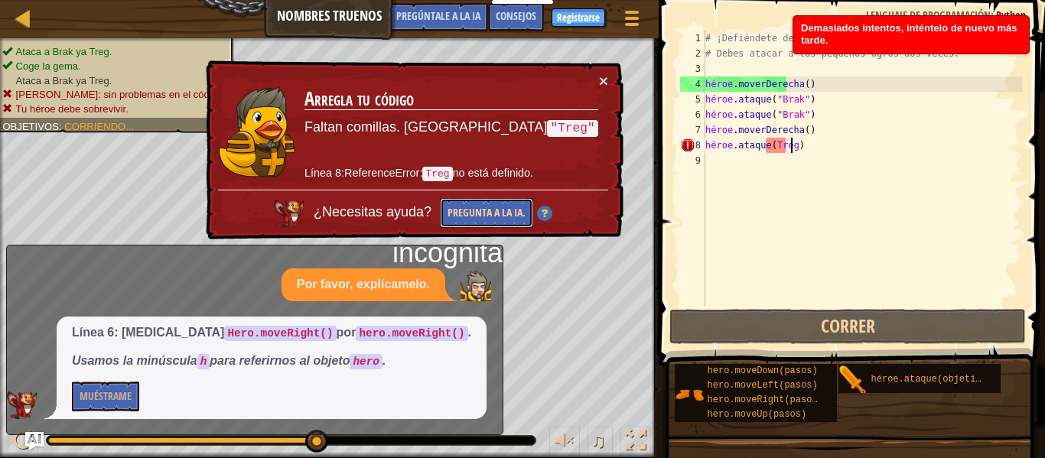
click at [533, 204] on button "Pregunta a la IA." at bounding box center [486, 213] width 93 height 30
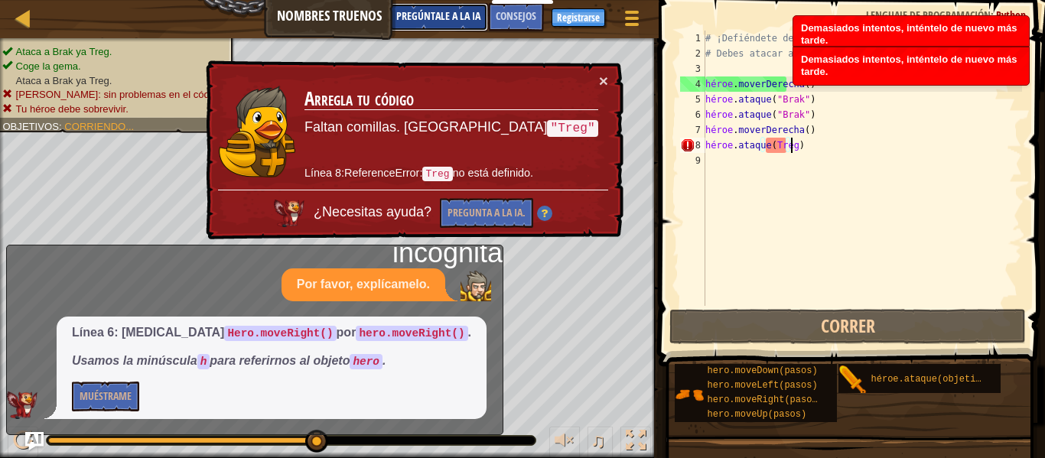
click at [455, 23] on button "Pregúntale a la IA" at bounding box center [438, 17] width 99 height 28
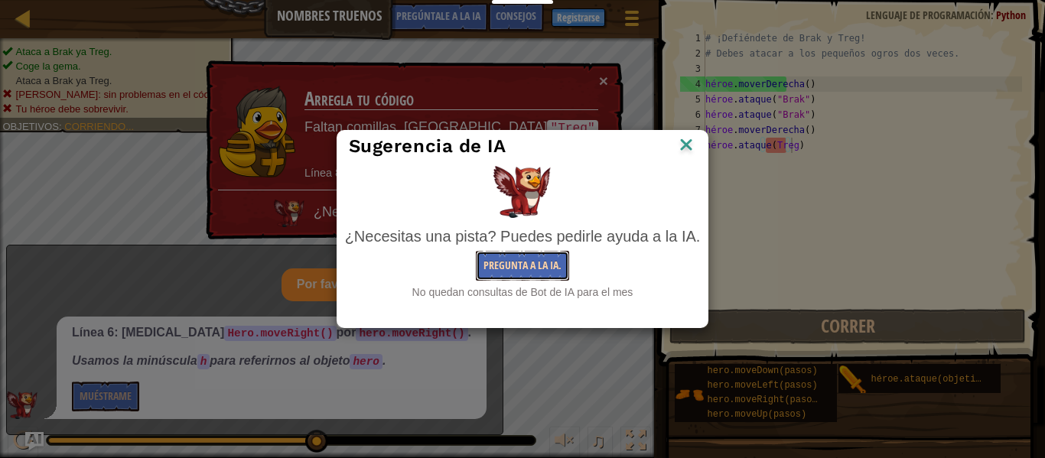
click at [555, 261] on font "Pregunta a la IA." at bounding box center [523, 265] width 78 height 15
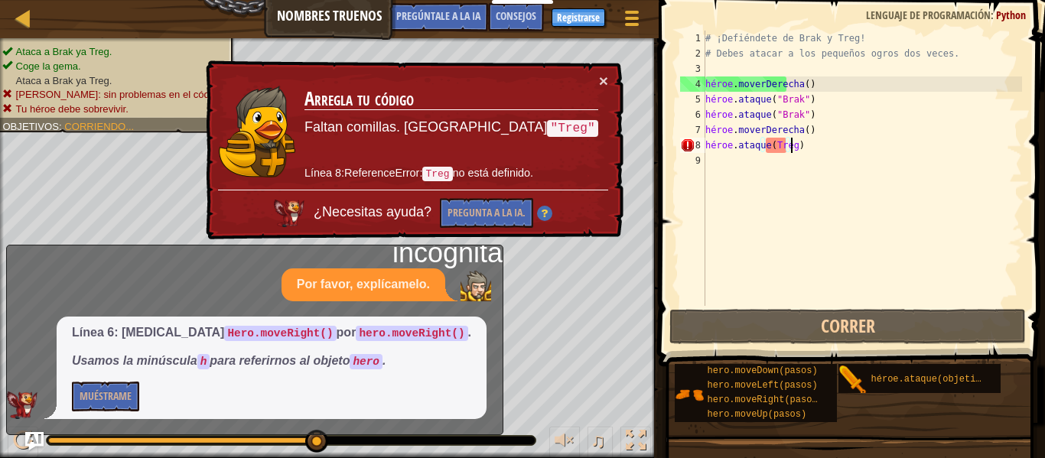
scroll to position [7, 7]
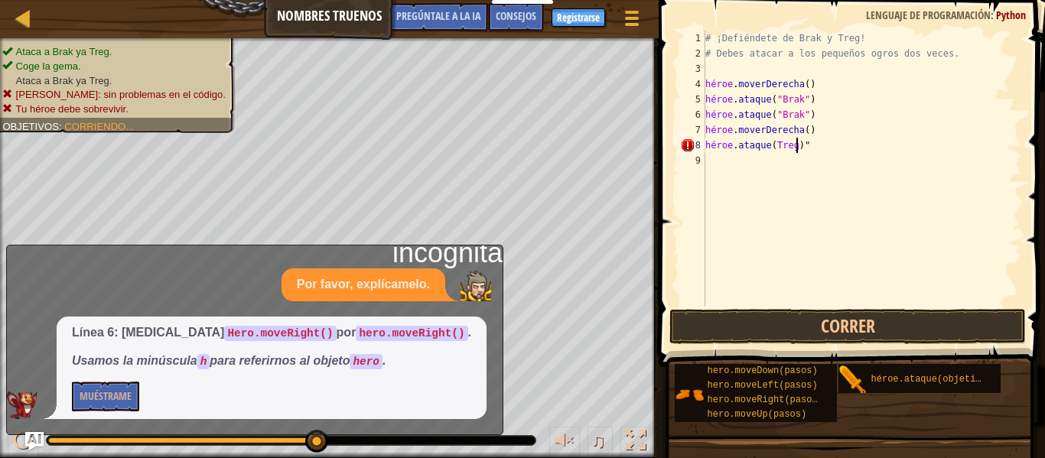
click at [843, 145] on div "# ¡Defiéndete de Brak y Treg! # Debes atacar a los pequeños ogros dos veces. hé…" at bounding box center [862, 184] width 320 height 306
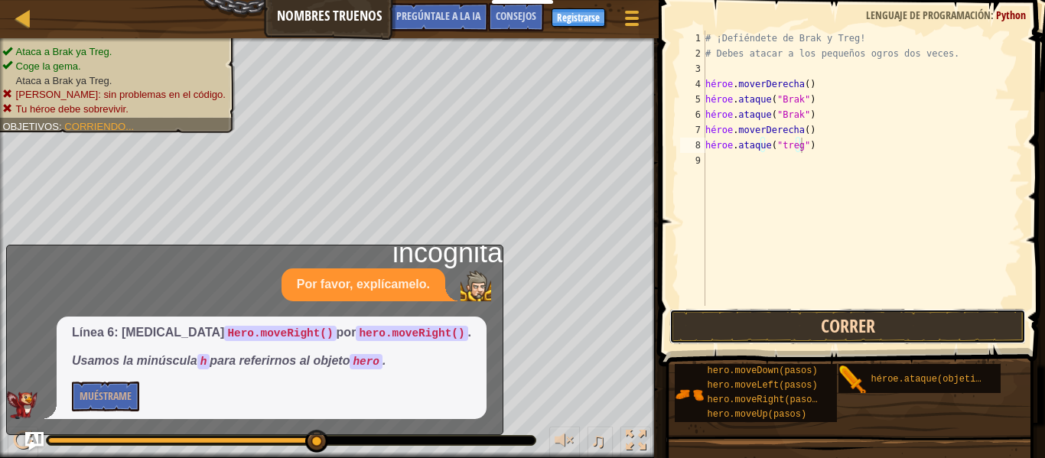
click at [816, 331] on button "Correr" at bounding box center [847, 326] width 357 height 35
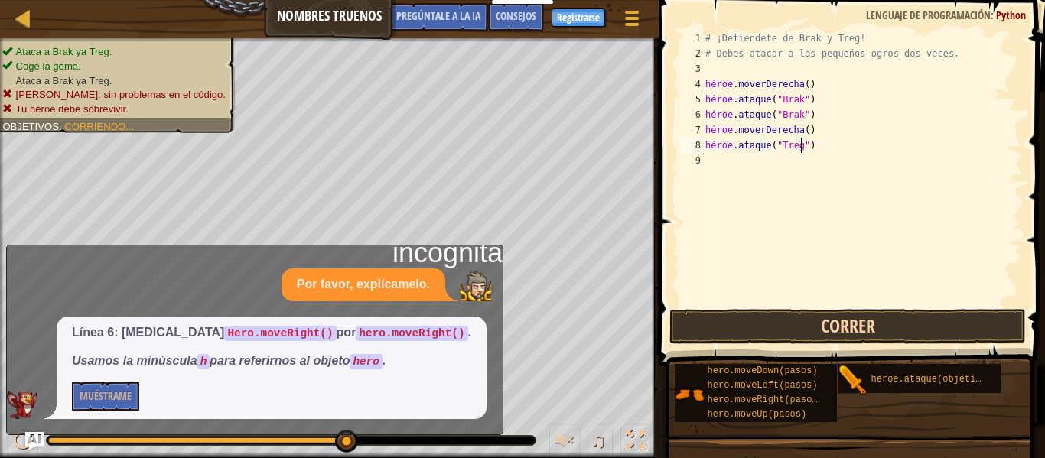
type textarea "hero.attack("Treg")"
click at [856, 327] on button "Correr" at bounding box center [847, 326] width 357 height 35
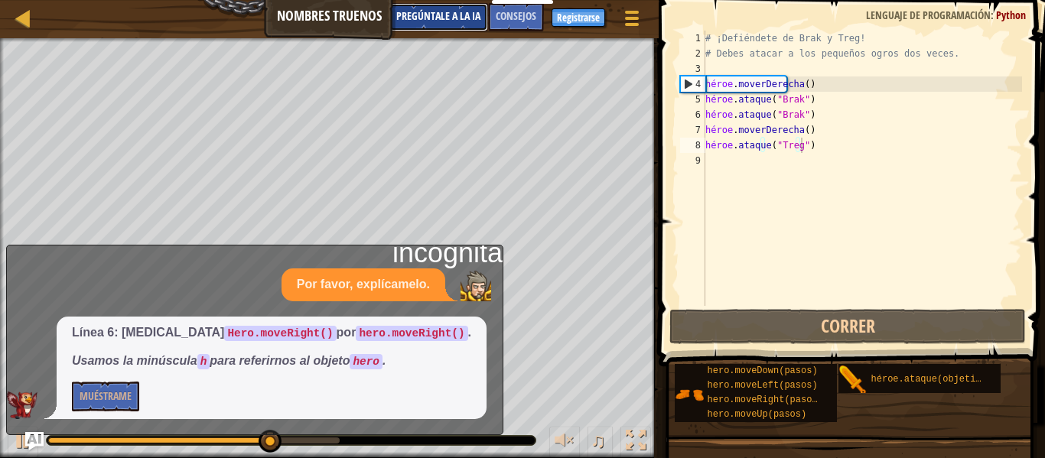
click at [467, 20] on font "Pregúntale a la IA" at bounding box center [438, 15] width 84 height 15
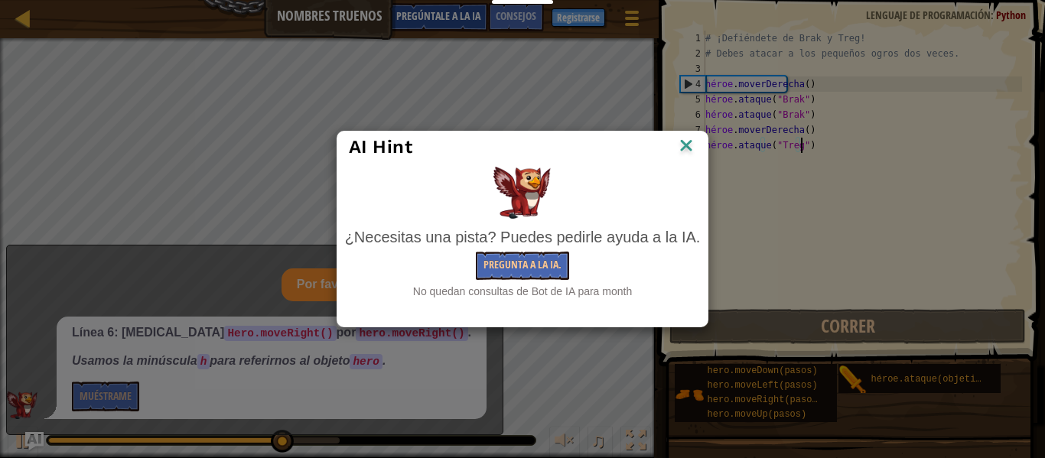
click at [467, 20] on div "AI Hint ¿Necesitas una pista? Puedes pedirle ayuda a la IA. Pregunta a la IA. N…" at bounding box center [522, 229] width 1045 height 458
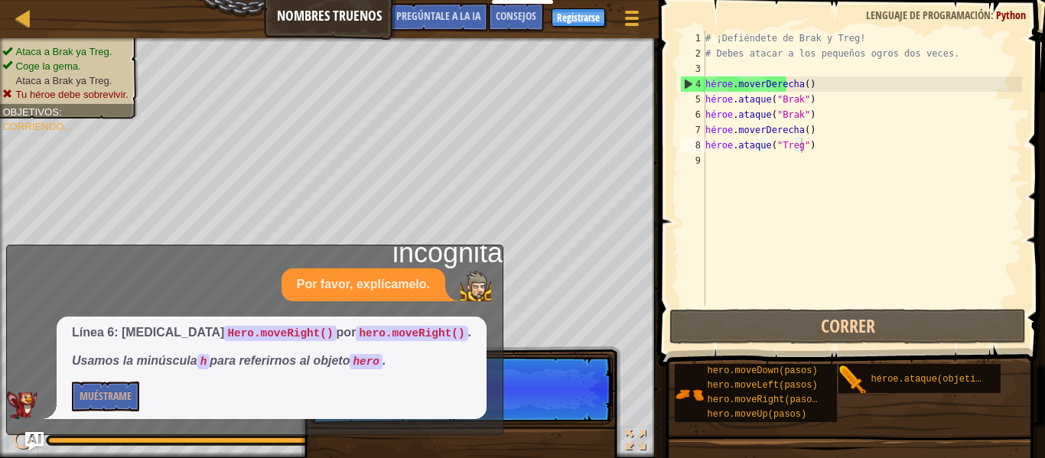
click at [487, 278] on div at bounding box center [478, 286] width 34 height 31
click at [449, 340] on div "Línea 6: [MEDICAL_DATA] Hero.moveRight() por hero.moveRight() . Usamos la minús…" at bounding box center [251, 368] width 488 height 103
drag, startPoint x: 490, startPoint y: 249, endPoint x: 304, endPoint y: 268, distance: 186.9
click at [278, 291] on div "incógnita Por favor, explícamelo. Línea 6: [MEDICAL_DATA] Hero.moveRight() por …" at bounding box center [254, 340] width 497 height 190
click at [485, 321] on div "Línea 6: [MEDICAL_DATA] Hero.moveRight() por hero.moveRight() . Usamos la minús…" at bounding box center [251, 368] width 488 height 103
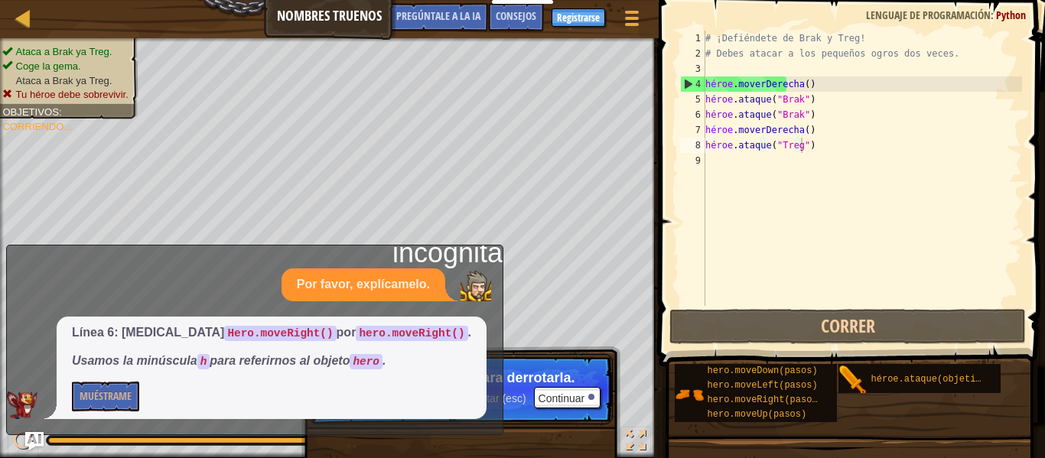
click at [474, 330] on div "Línea 6: [MEDICAL_DATA] Hero.moveRight() por hero.moveRight() . Usamos la minús…" at bounding box center [251, 368] width 488 height 103
click at [633, 435] on div at bounding box center [636, 441] width 20 height 20
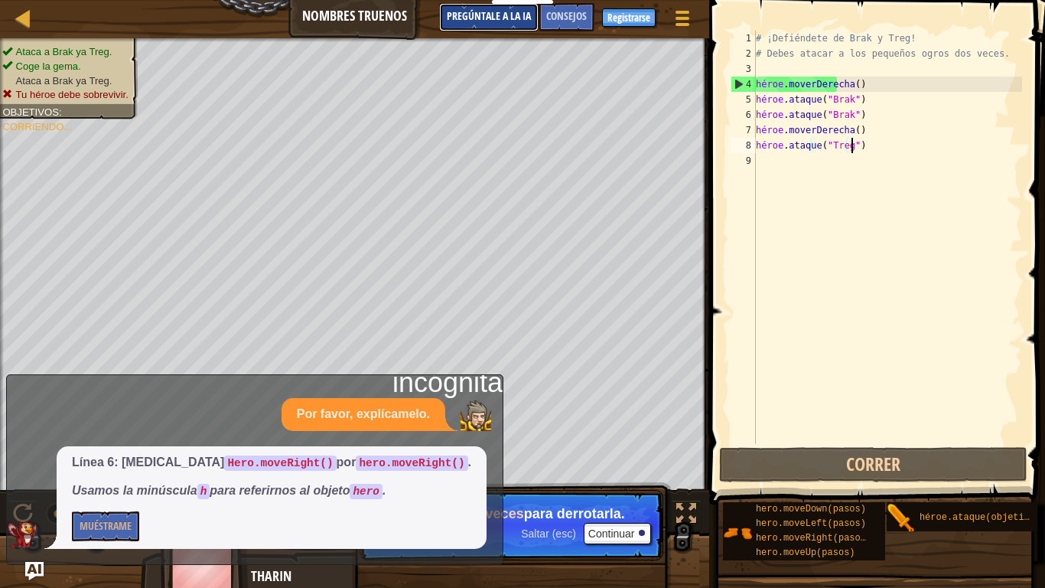
click at [505, 11] on font "Pregúntale a la IA" at bounding box center [489, 15] width 84 height 15
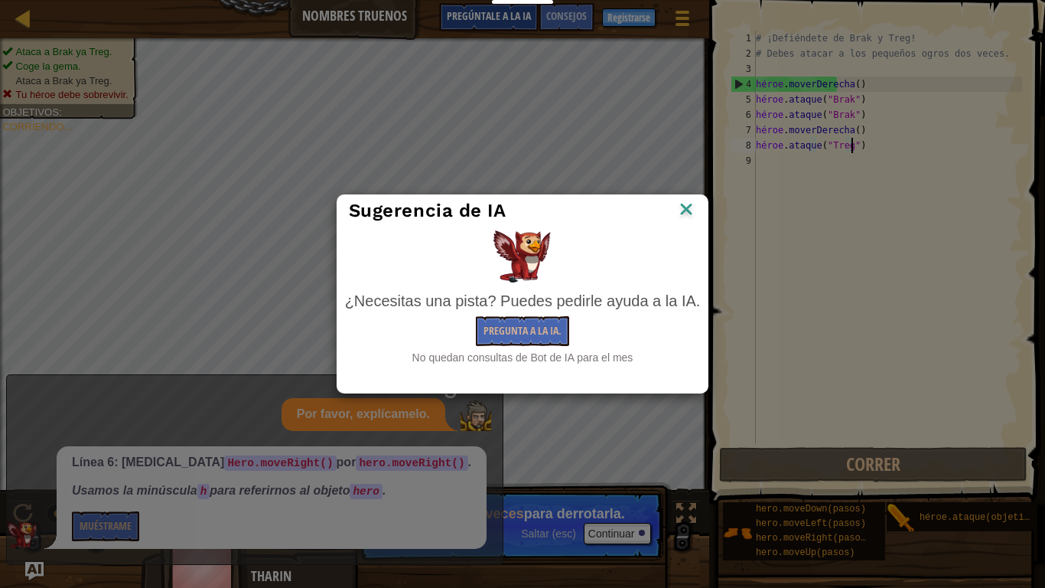
click at [505, 11] on div "Sugerencia de IA ¿Necesitas una pista? Puedes pedirle ayuda a la IA. Pregunta a…" at bounding box center [522, 294] width 1045 height 588
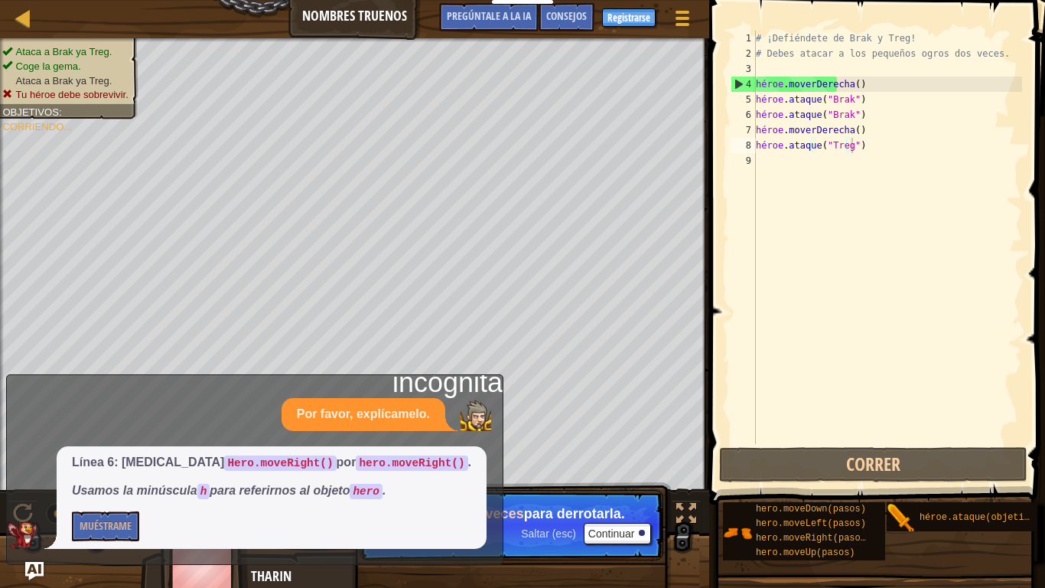
click at [418, 298] on div "Mapa Nombres Truenos Menú del Juego Hecho Registrarse Consejos Pregúntale a la …" at bounding box center [522, 294] width 1045 height 588
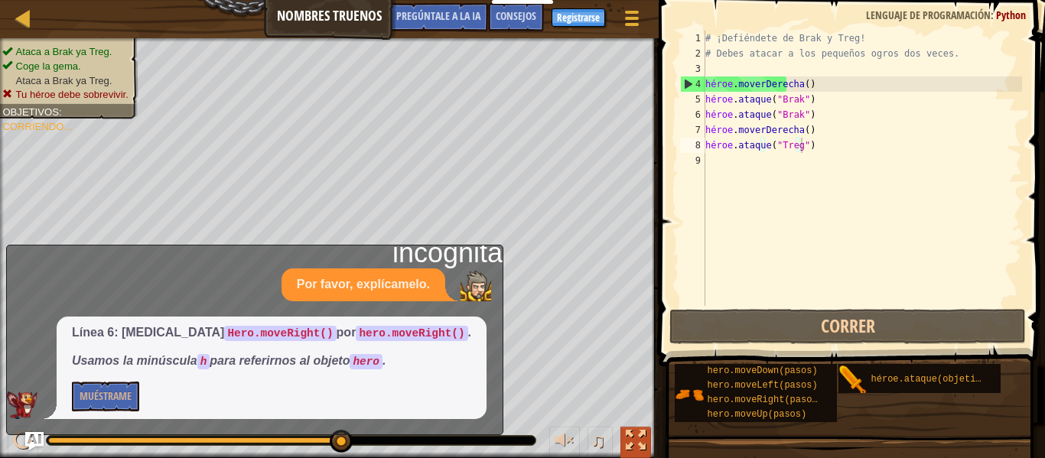
click at [633, 431] on div at bounding box center [636, 441] width 20 height 20
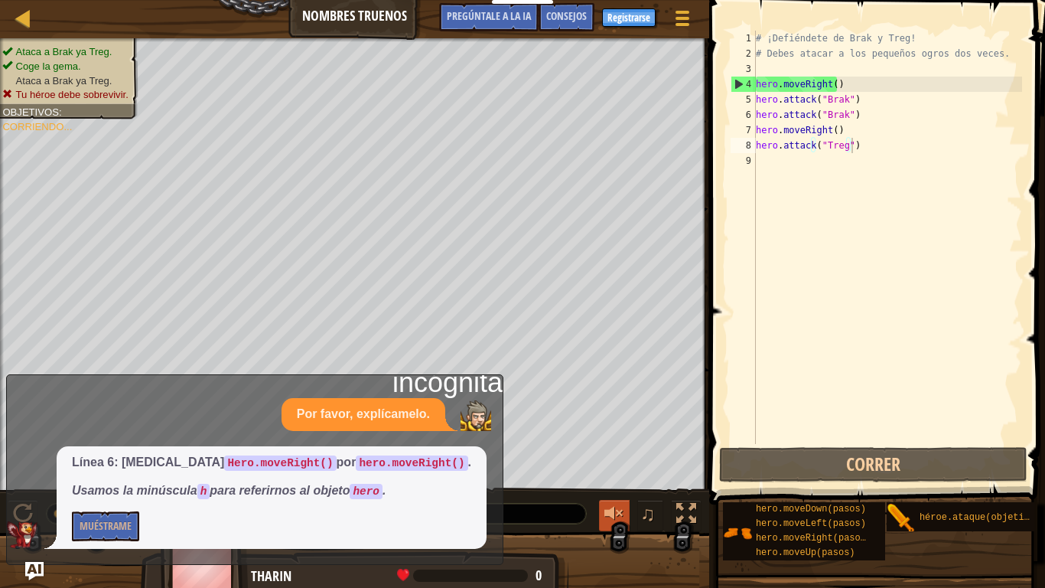
click at [627, 457] on button at bounding box center [614, 515] width 31 height 31
click at [468, 405] on img at bounding box center [476, 415] width 31 height 31
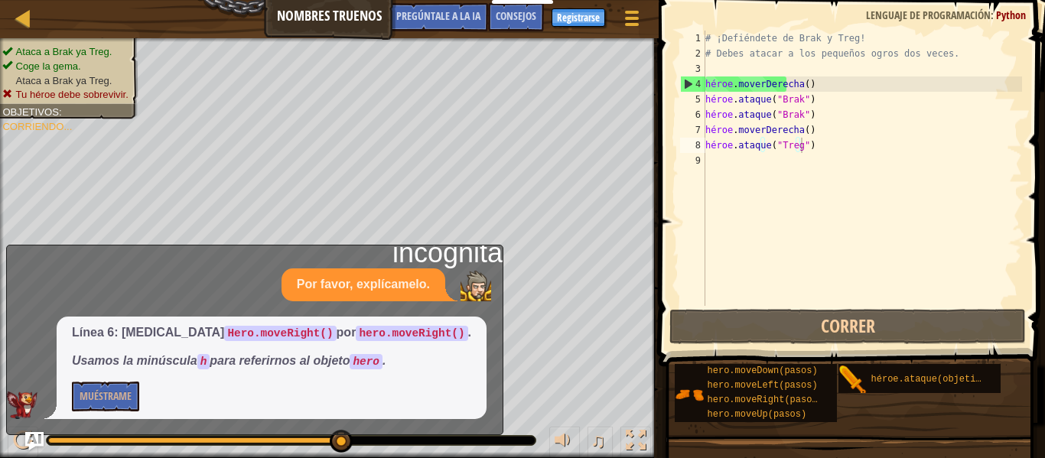
drag, startPoint x: 474, startPoint y: 288, endPoint x: 450, endPoint y: 254, distance: 41.2
click at [450, 254] on font "incógnita" at bounding box center [447, 252] width 110 height 31
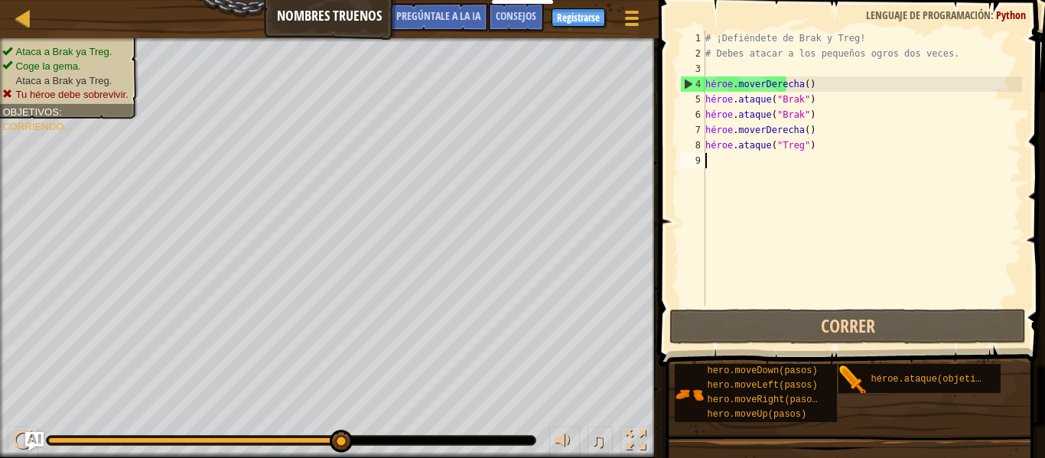
scroll to position [7, 0]
click at [825, 159] on div "# ¡Defiéndete de Brak y Treg! # Debes atacar a los pequeños ogros dos veces. hé…" at bounding box center [862, 184] width 320 height 306
type textarea "H"
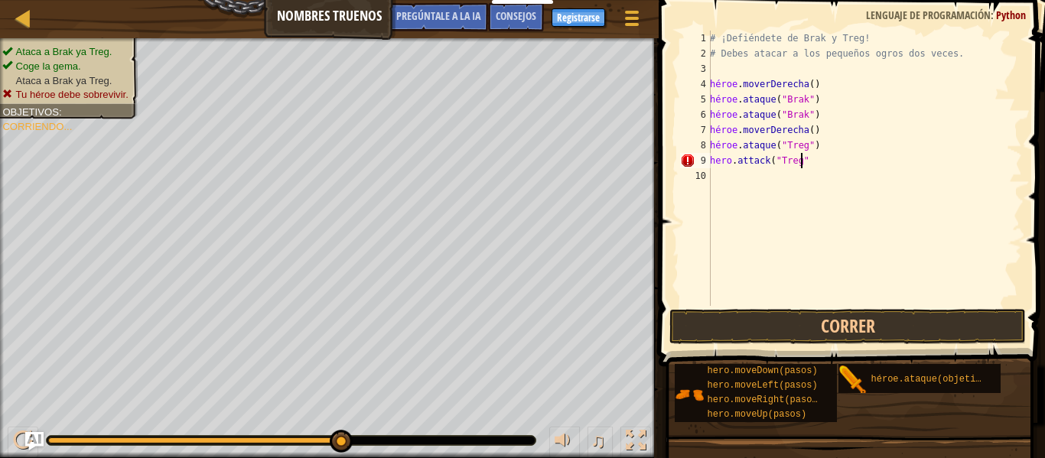
scroll to position [7, 7]
type textarea "hero.attack("Treg")"
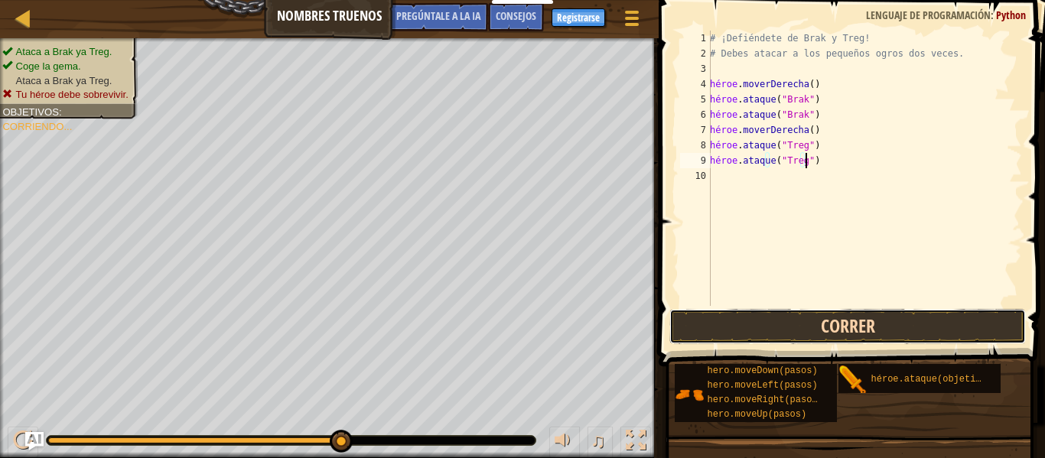
click at [866, 320] on button "Correr" at bounding box center [847, 326] width 357 height 35
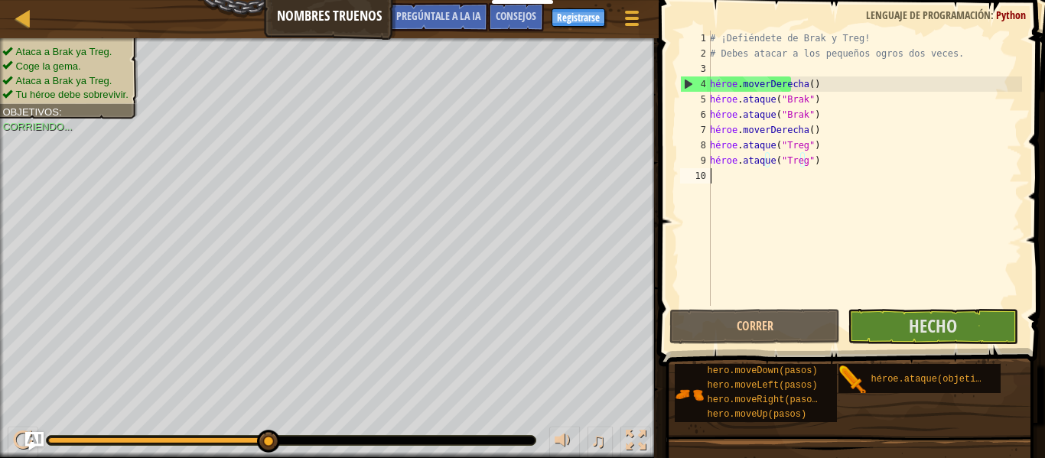
click at [819, 175] on div "# ¡Defiéndete de Brak y Treg! # Debes atacar a los pequeños ogros dos veces. hé…" at bounding box center [864, 184] width 315 height 306
click at [851, 155] on div "# ¡Defiéndete de Brak y Treg! # Debes atacar a los pequeños ogros dos veces. hé…" at bounding box center [864, 184] width 315 height 306
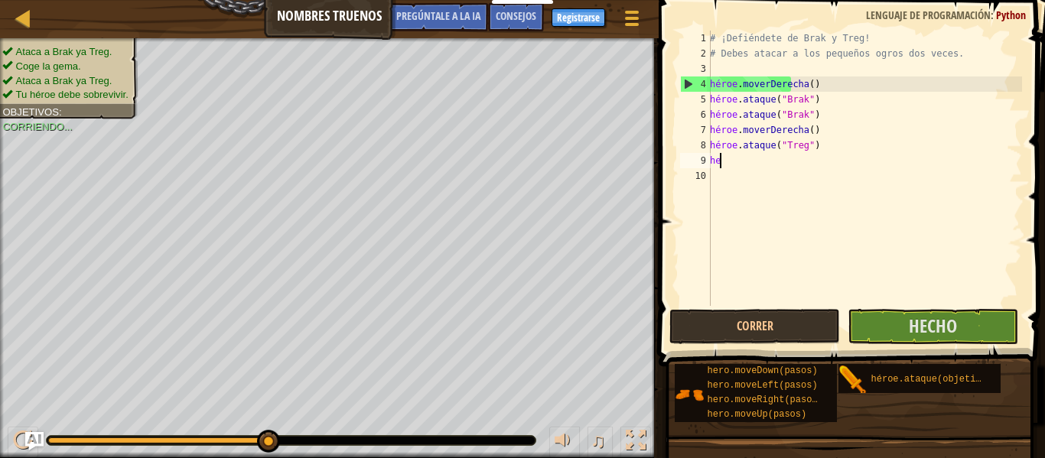
type textarea "h"
click at [822, 147] on div "# ¡Defiéndete de Brak y Treg! # Debes atacar a los pequeños ogros dos veces. hé…" at bounding box center [864, 184] width 315 height 306
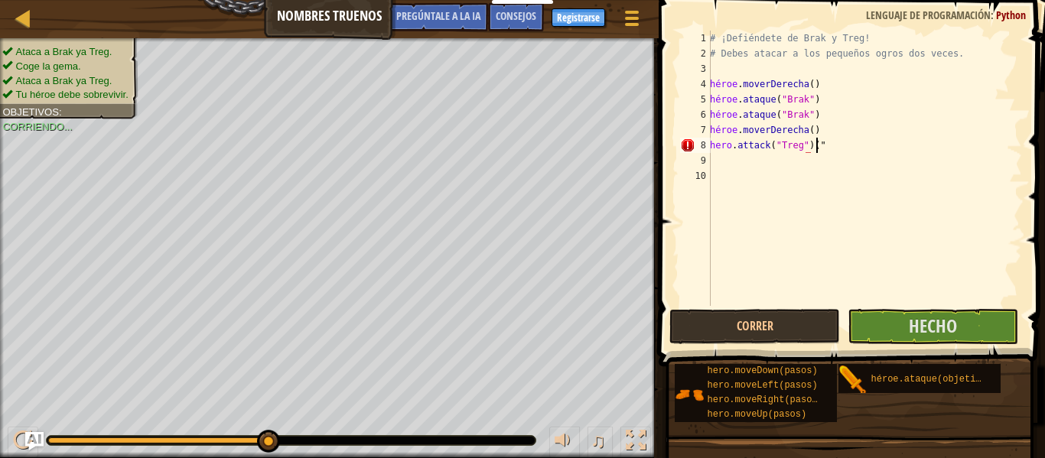
scroll to position [7, 8]
click at [861, 145] on div "# ¡Defiéndete de Brak y Treg! # Debes atacar a los pequeños ogros dos veces. hé…" at bounding box center [864, 184] width 315 height 306
type textarea "hero.attack("Treg")(2)"
click at [892, 323] on button "Hecho" at bounding box center [933, 326] width 171 height 35
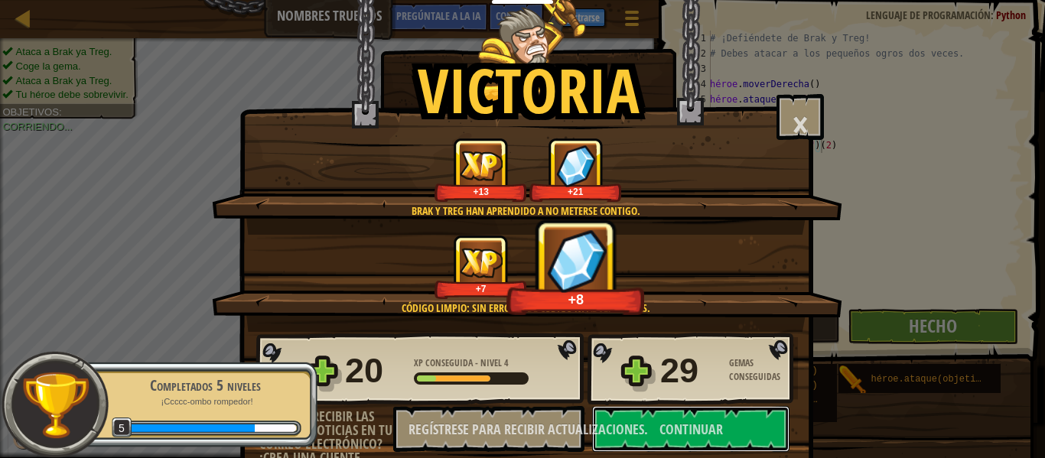
scroll to position [68, 0]
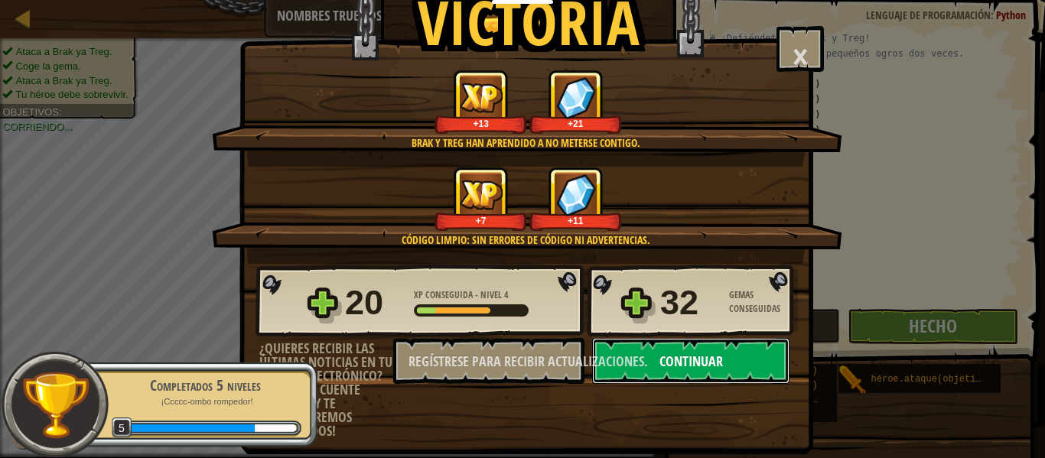
click at [700, 371] on button "Continuar" at bounding box center [690, 361] width 197 height 46
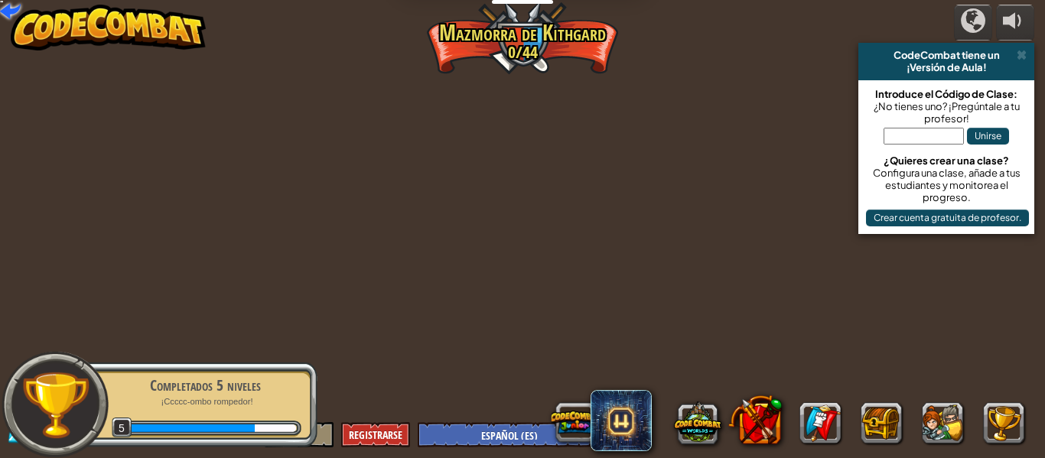
select select "es-ES"
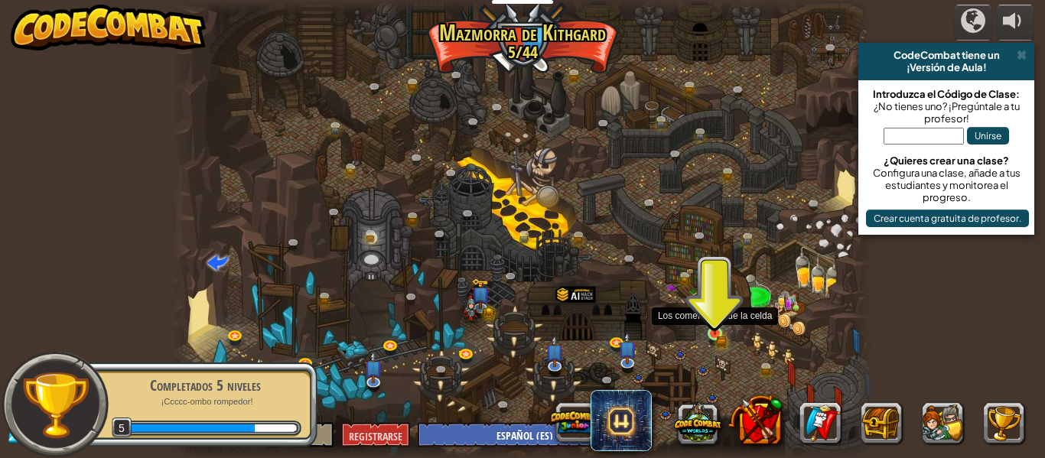
click at [718, 334] on img at bounding box center [715, 317] width 16 height 35
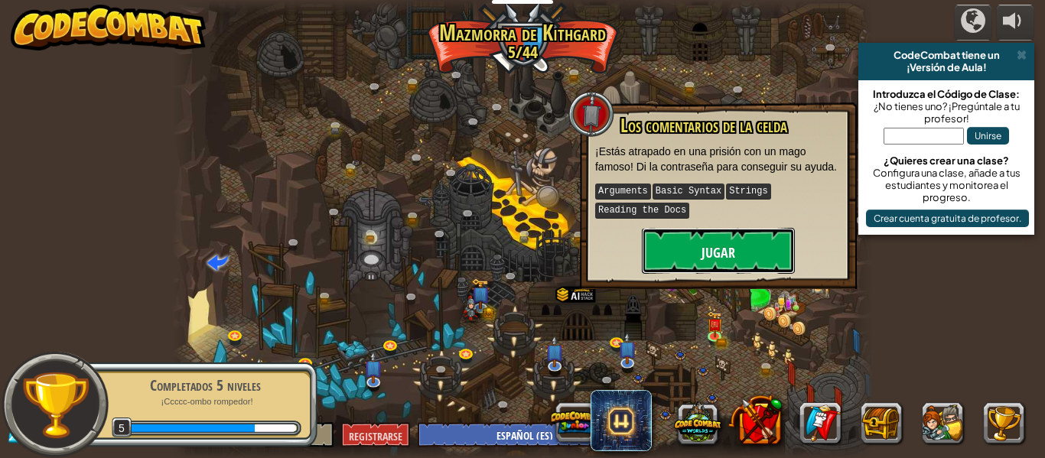
click at [711, 248] on font "Jugar" at bounding box center [719, 252] width 34 height 19
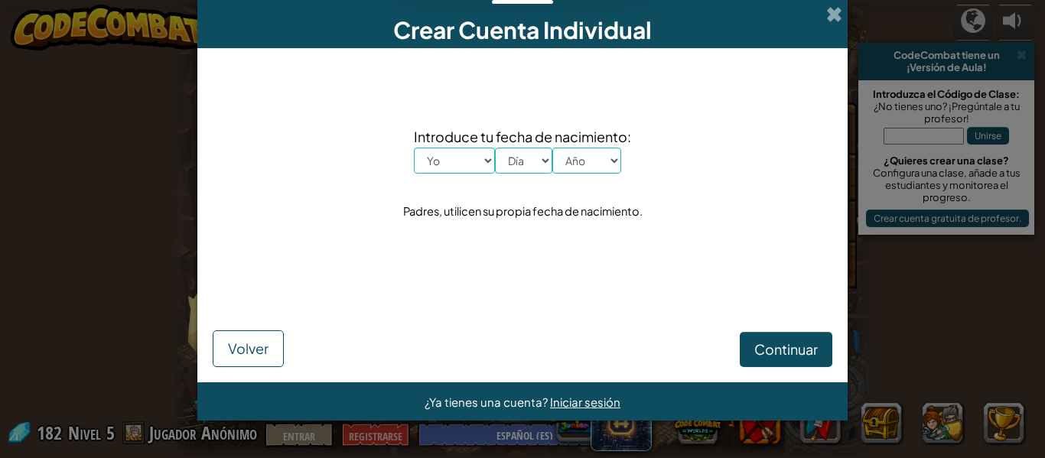
click at [827, 31] on div "Crear Cuenta Individual" at bounding box center [522, 24] width 650 height 48
click at [836, 18] on span at bounding box center [834, 14] width 16 height 16
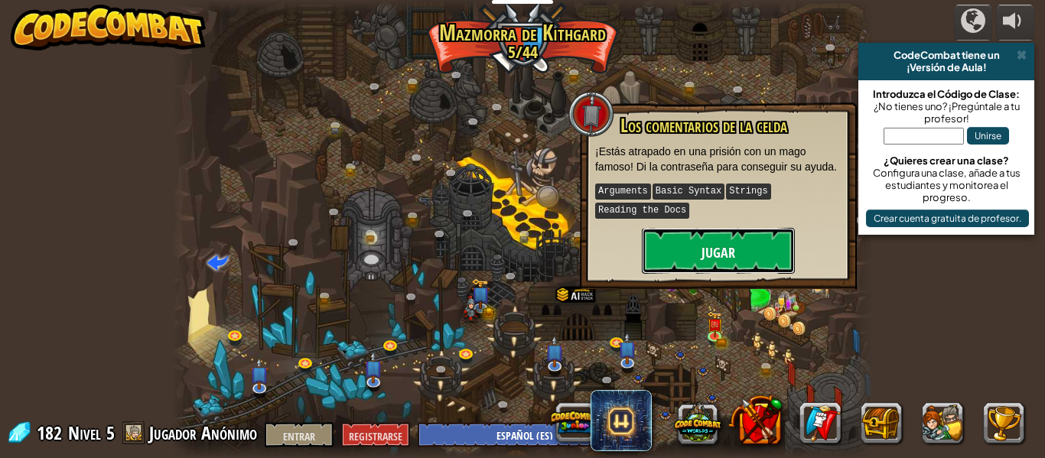
click at [734, 251] on font "Jugar" at bounding box center [719, 252] width 34 height 19
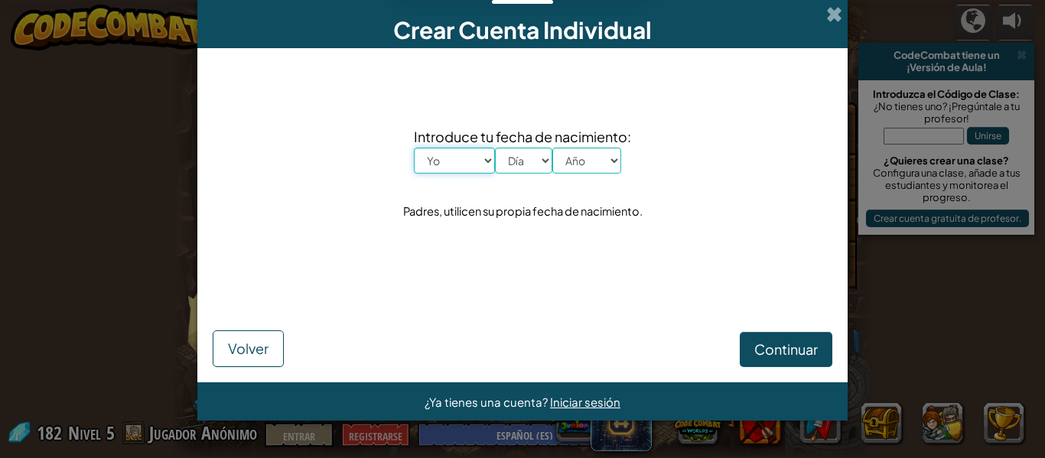
click at [476, 154] on select "Yo Enero Febrero Órdenes de marcha Abril Mayonesa Junio [PERSON_NAME] Octubre N…" at bounding box center [454, 161] width 81 height 26
select select "3"
click at [414, 148] on select "Yo Enero Febrero Órdenes de marcha Abril Mayonesa Junio [PERSON_NAME] Octubre N…" at bounding box center [454, 161] width 81 height 26
click at [530, 164] on select "Día 1 2 3 4 5 6 7 8 9 10 11 12 13 14 15 16 17 18 19 20 21 22 23 24 25 26 27 28 …" at bounding box center [523, 161] width 57 height 26
select select "11"
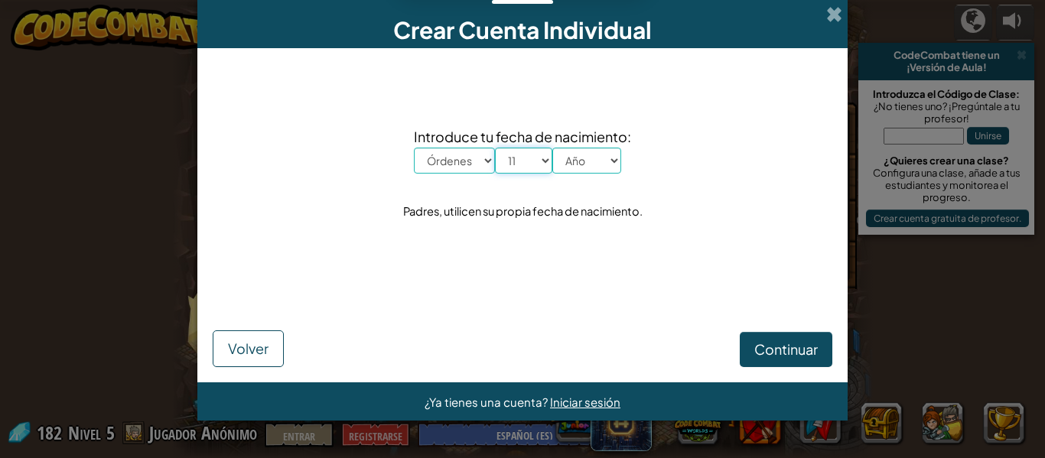
click at [495, 148] on select "Día 1 2 3 4 5 6 7 8 9 10 11 12 13 14 15 16 17 18 19 20 21 22 23 24 25 26 27 28 …" at bounding box center [523, 161] width 57 height 26
click at [594, 168] on select "Año 2025 2024 2023 2022 2021 2020 2019 2018 2017 2016 2015 2014 2013 2012 2011 …" at bounding box center [586, 161] width 69 height 26
select select "2012"
click at [552, 148] on select "Año 2025 2024 2023 2022 2021 2020 2019 2018 2017 2016 2015 2014 2013 2012 2011 …" at bounding box center [586, 161] width 69 height 26
click at [762, 353] on font "Continuar" at bounding box center [785, 349] width 63 height 18
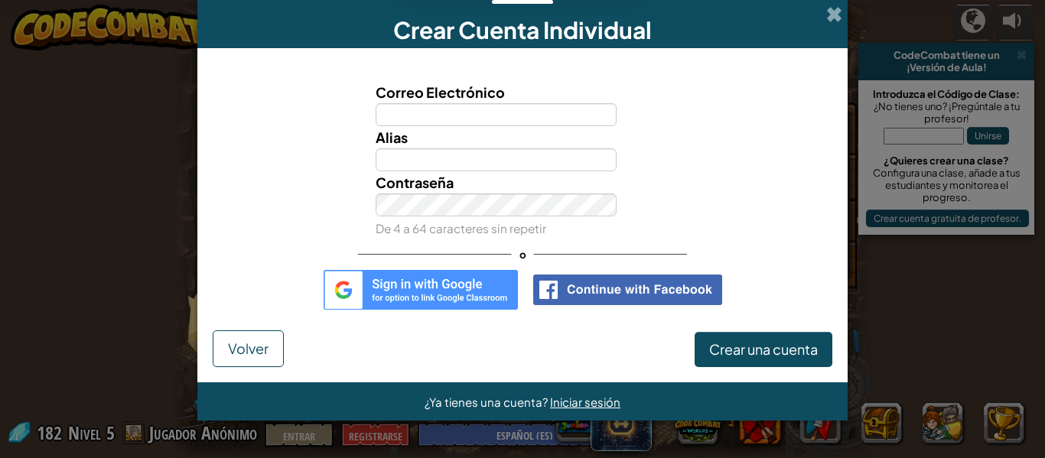
click at [474, 286] on img at bounding box center [421, 290] width 194 height 40
click at [455, 288] on img at bounding box center [421, 290] width 194 height 40
drag, startPoint x: 455, startPoint y: 288, endPoint x: 377, endPoint y: 252, distance: 86.2
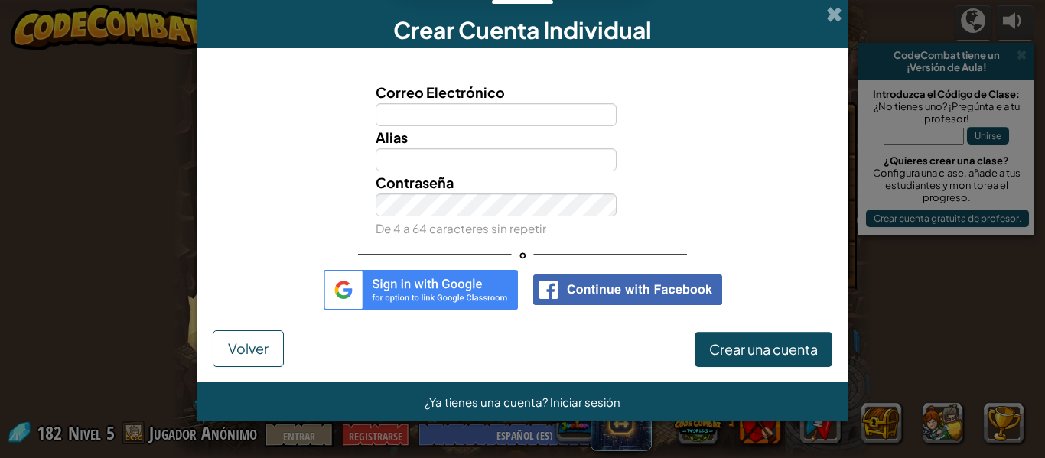
click at [377, 252] on div "o" at bounding box center [522, 254] width 329 height 31
click at [392, 288] on img at bounding box center [421, 290] width 194 height 40
click at [837, 24] on div "Crear Cuenta Individual" at bounding box center [522, 24] width 650 height 48
click at [832, 17] on span at bounding box center [834, 14] width 16 height 16
